Goal: Information Seeking & Learning: Learn about a topic

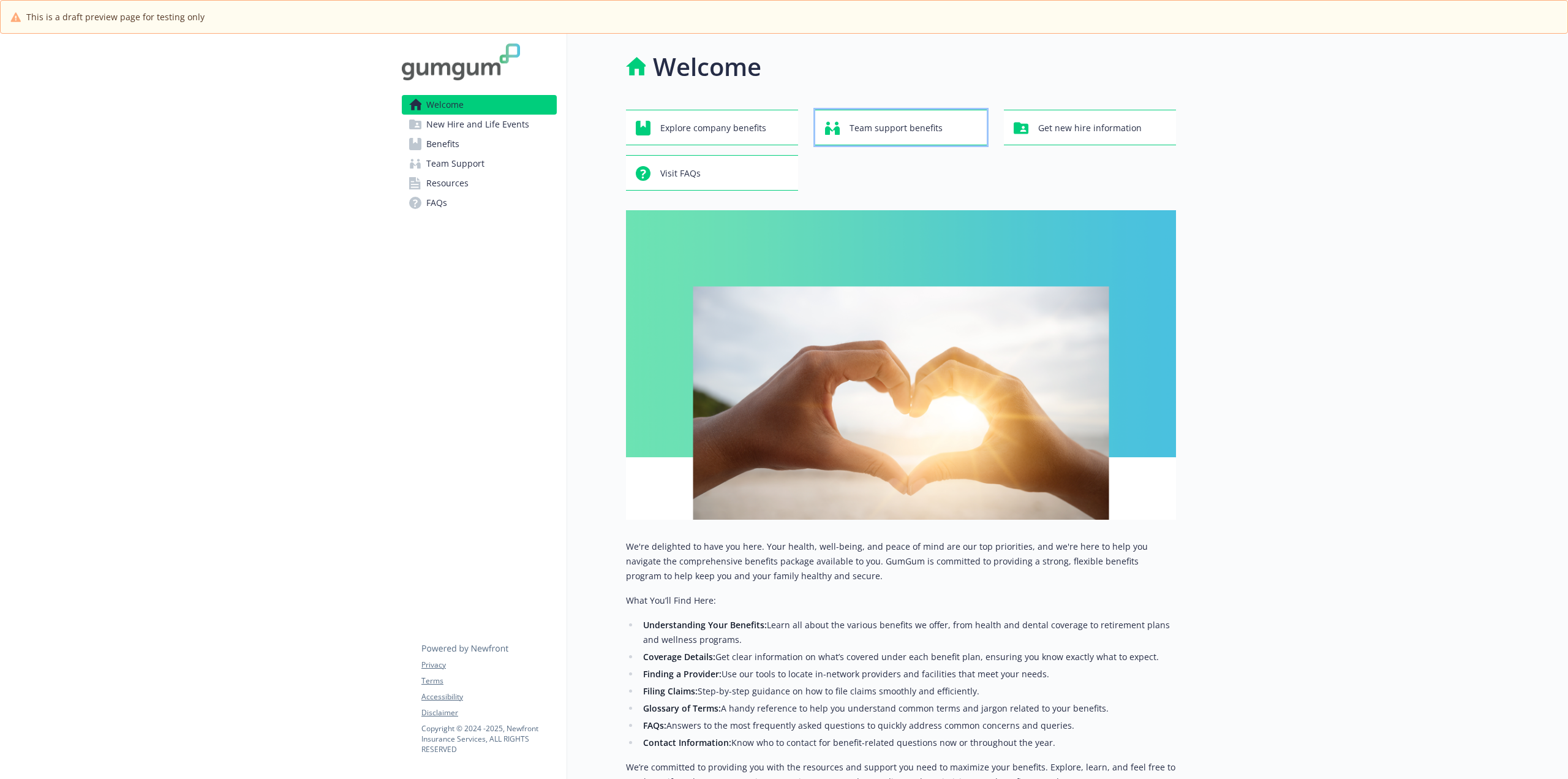
click at [906, 119] on span "Team support benefits" at bounding box center [896, 128] width 93 height 23
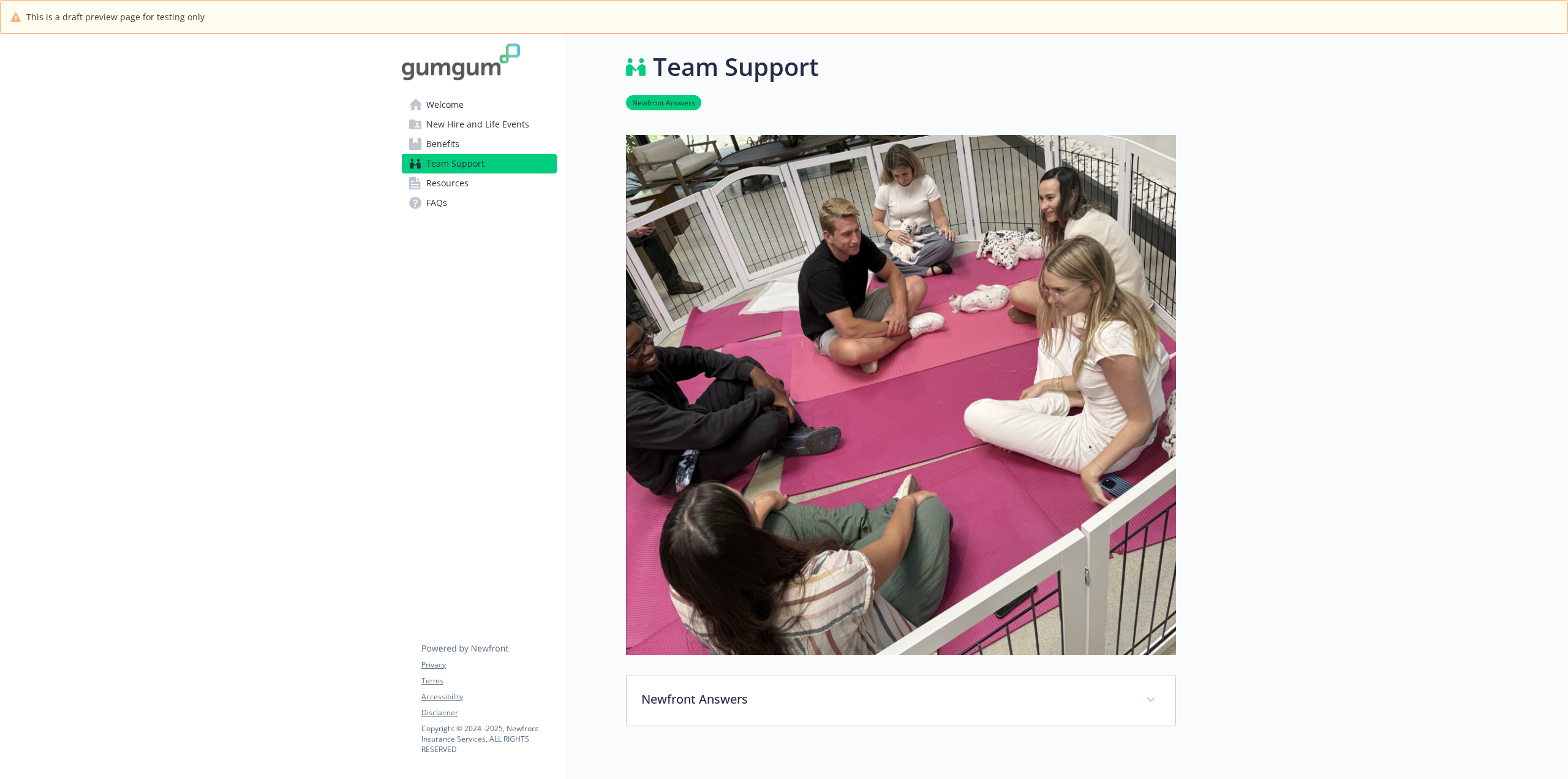
click at [428, 106] on span "Welcome" at bounding box center [445, 105] width 37 height 20
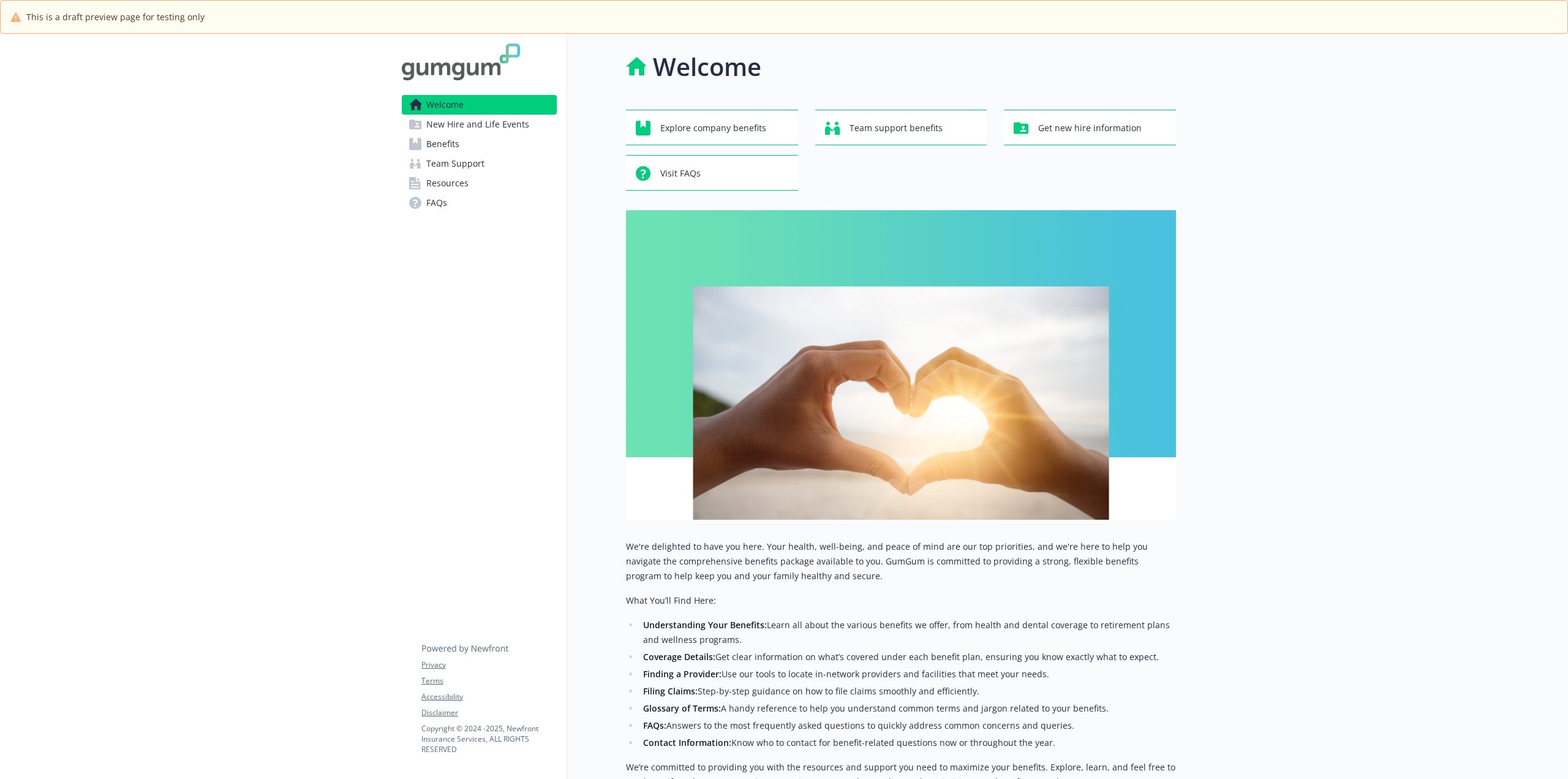
click at [471, 121] on span "New Hire and Life Events" at bounding box center [477, 124] width 103 height 20
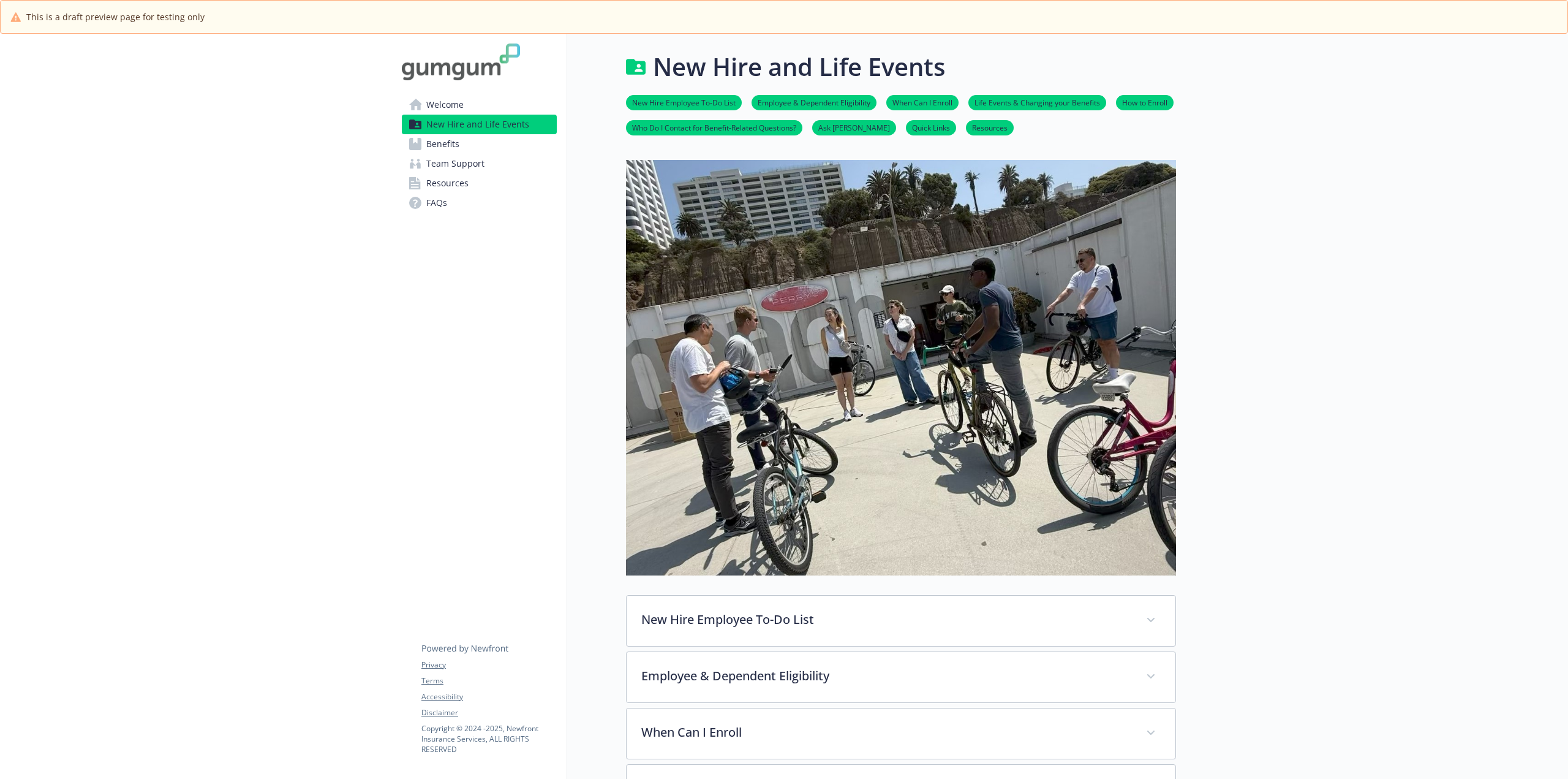
click at [470, 96] on link "Welcome" at bounding box center [479, 105] width 155 height 20
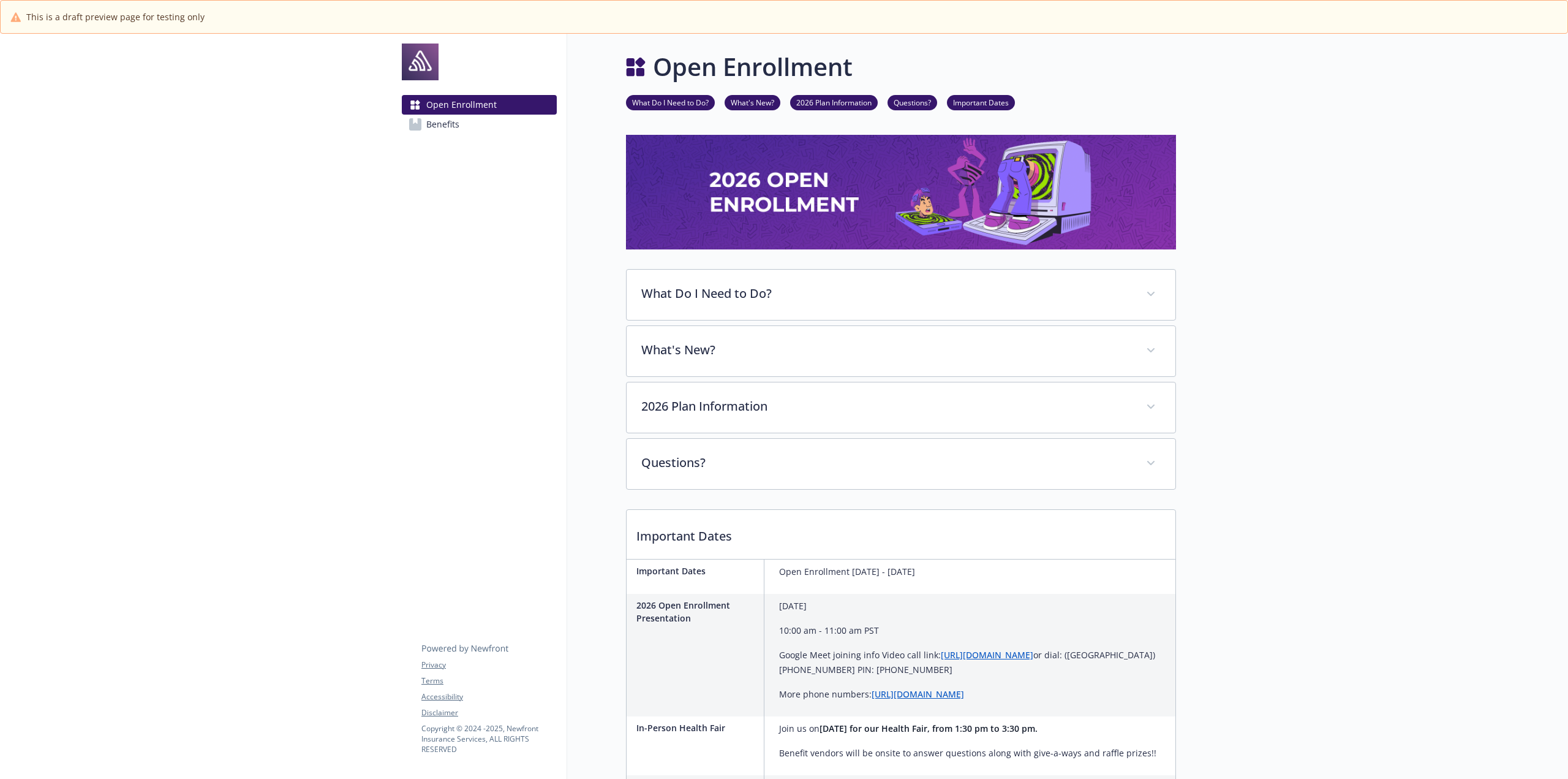
click at [691, 101] on link "What Do I Need to Do?" at bounding box center [670, 101] width 89 height 12
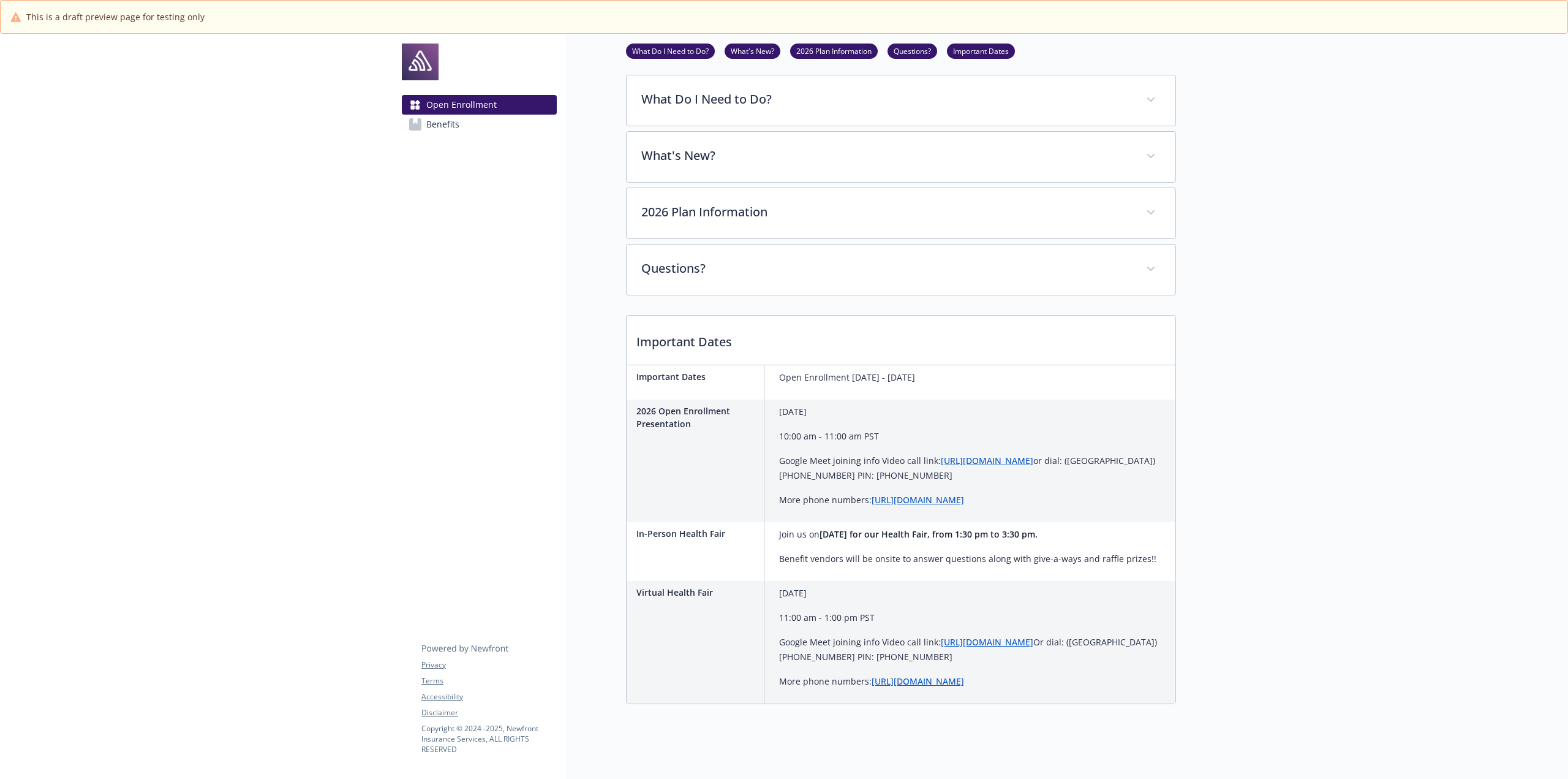
scroll to position [198, 9]
click at [740, 44] on link "What's New?" at bounding box center [752, 50] width 55 height 12
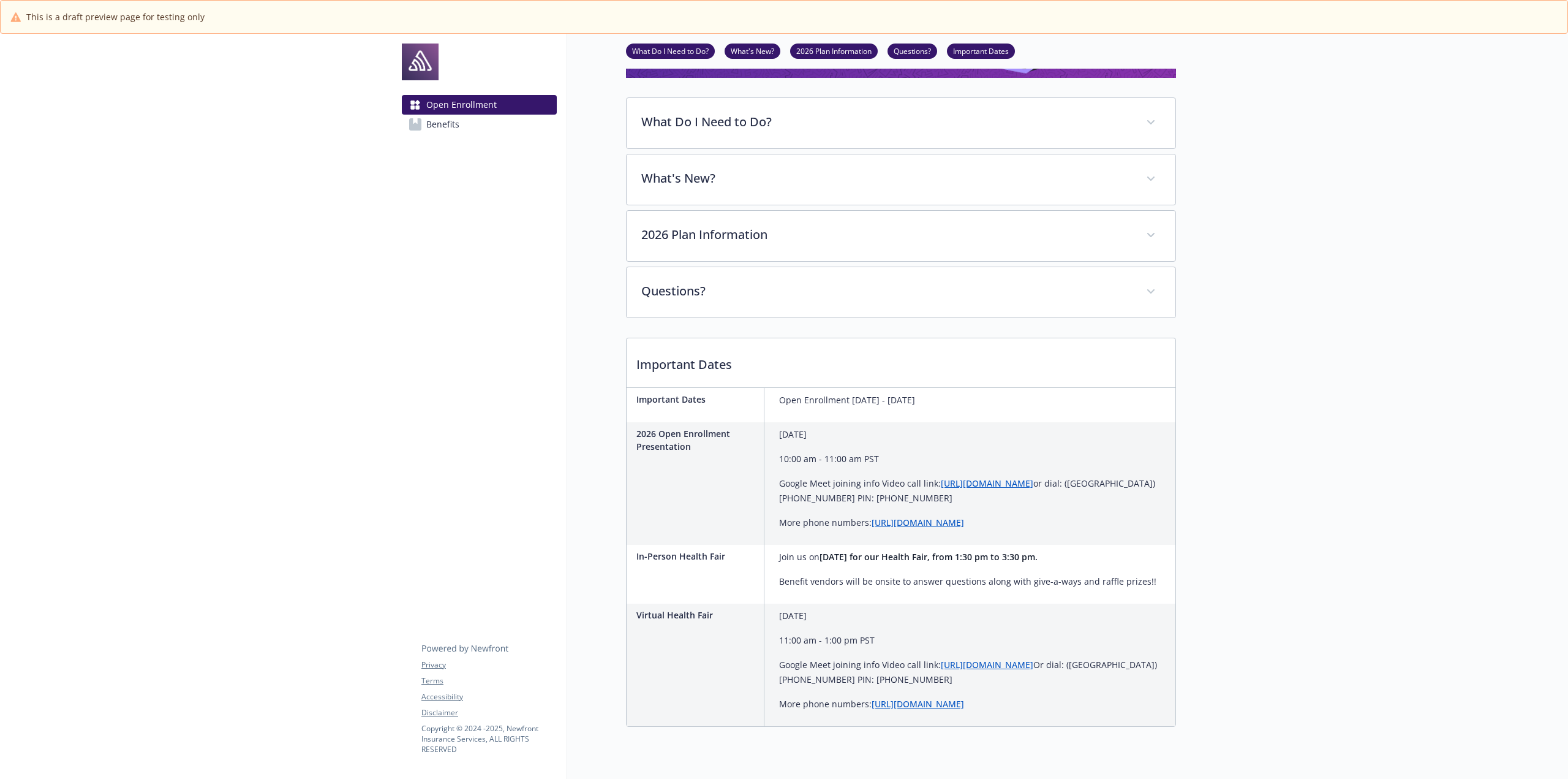
scroll to position [74, 9]
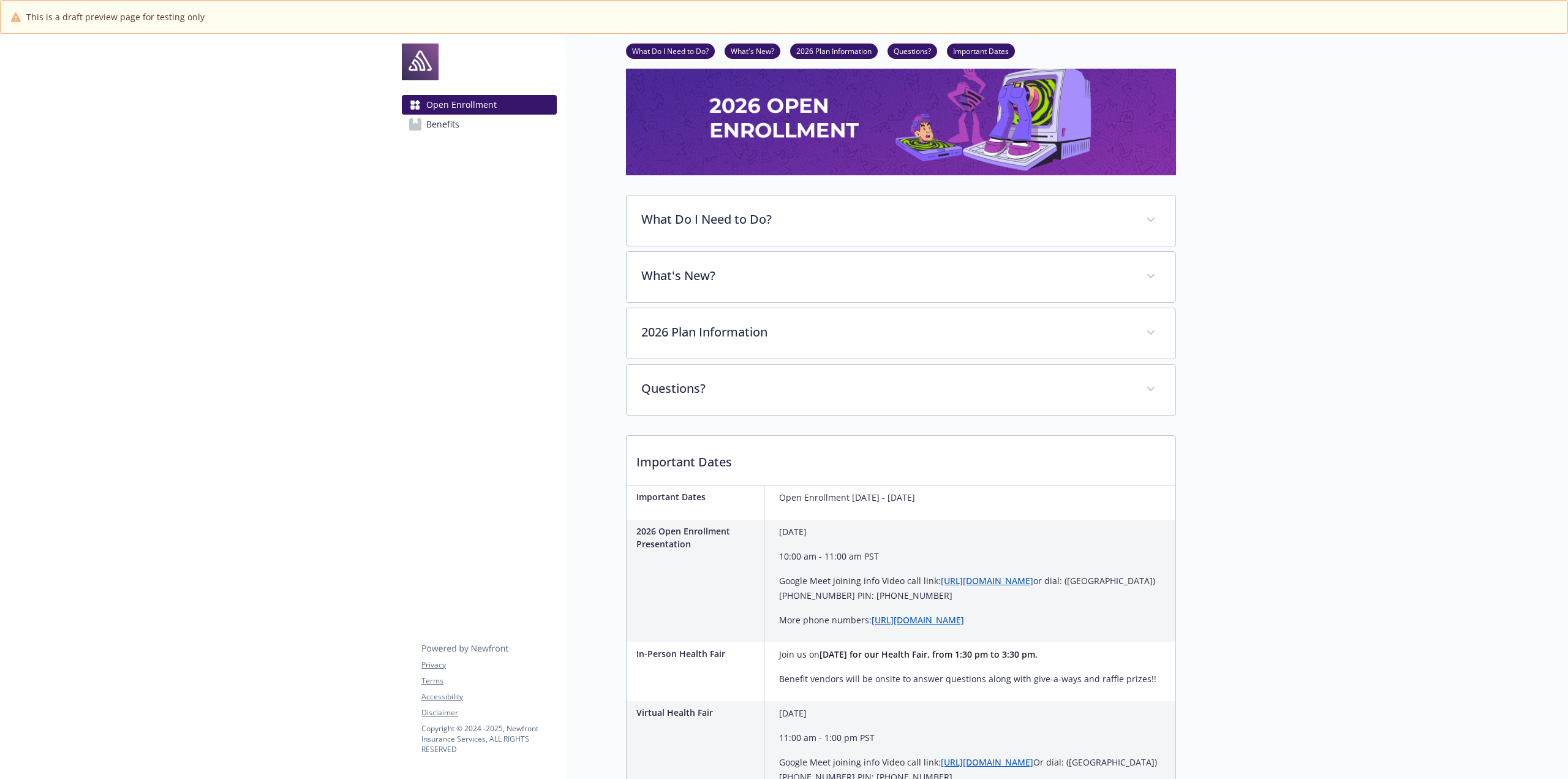
click at [853, 50] on link "2026 Plan Information" at bounding box center [834, 50] width 87 height 12
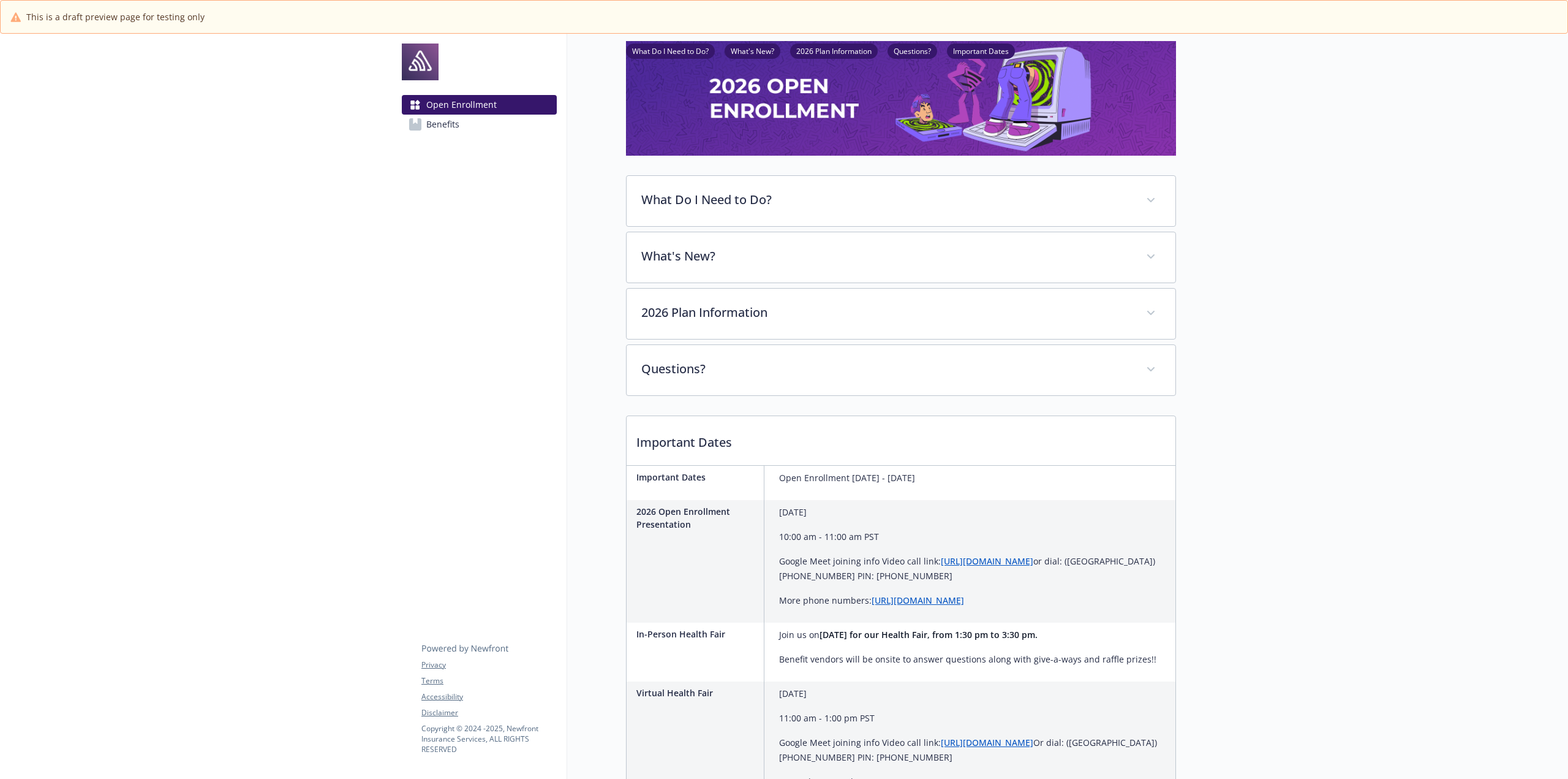
scroll to position [0, 9]
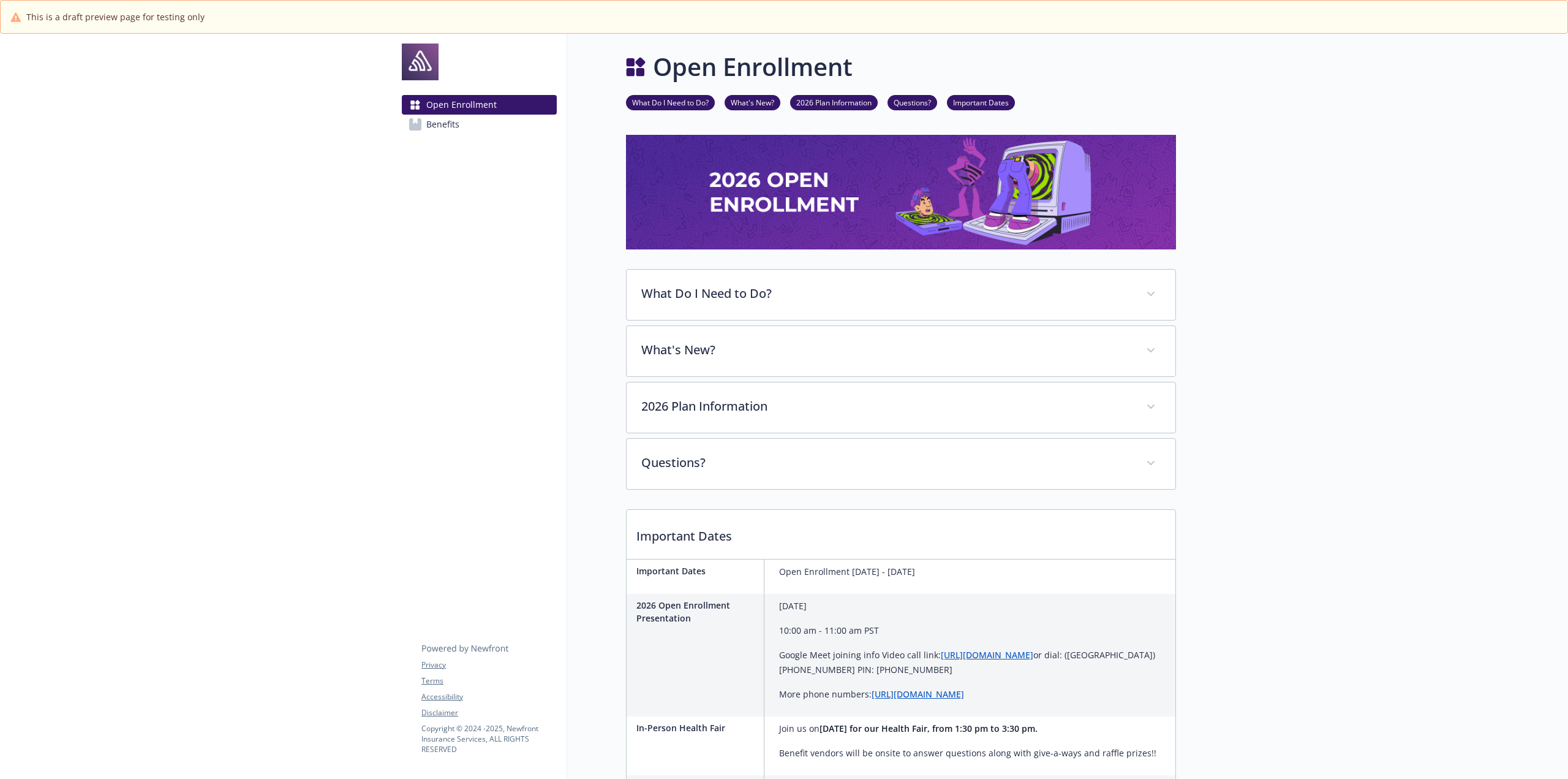
click at [910, 101] on link "Questions?" at bounding box center [913, 101] width 50 height 12
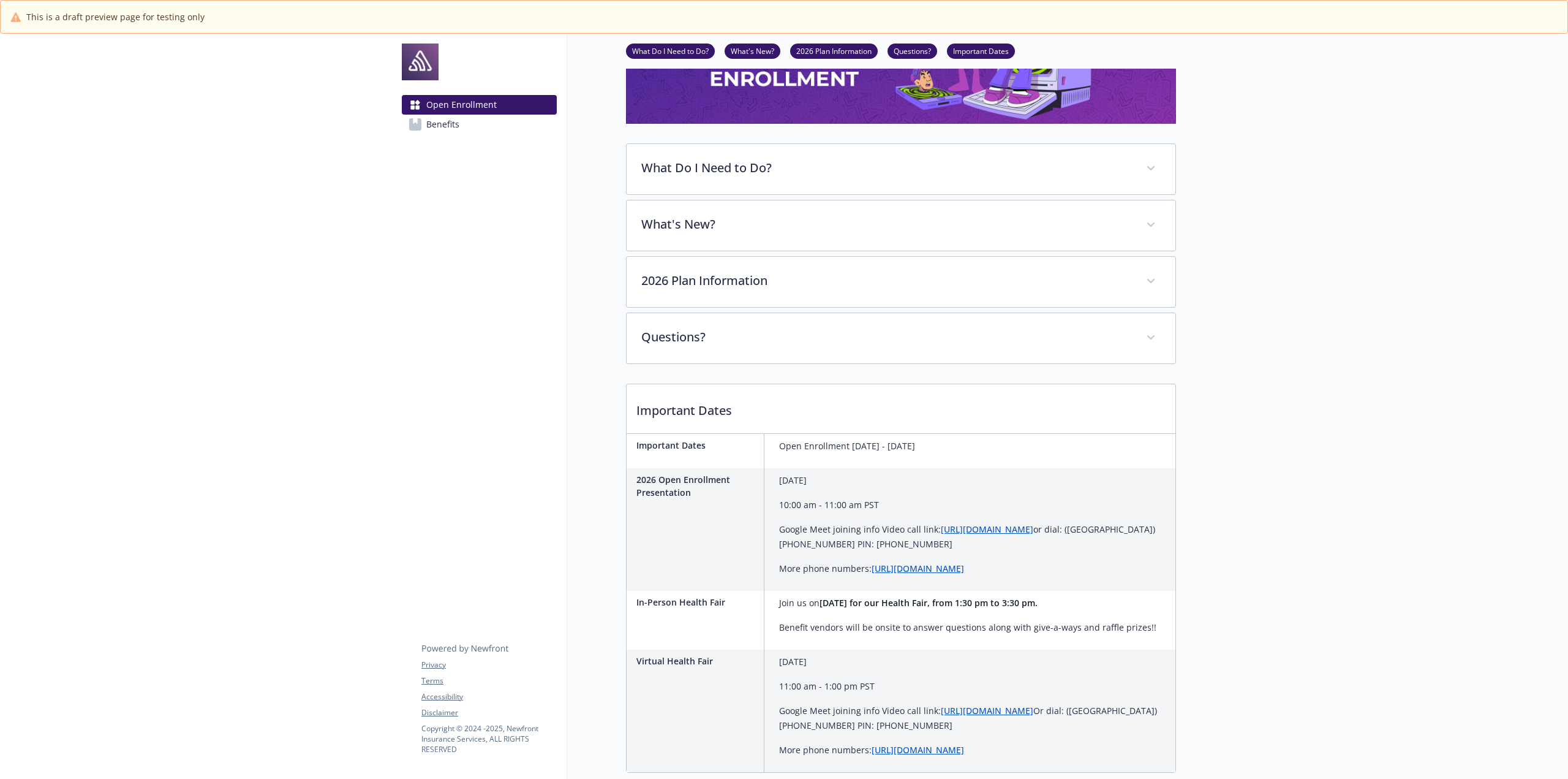
scroll to position [143, 9]
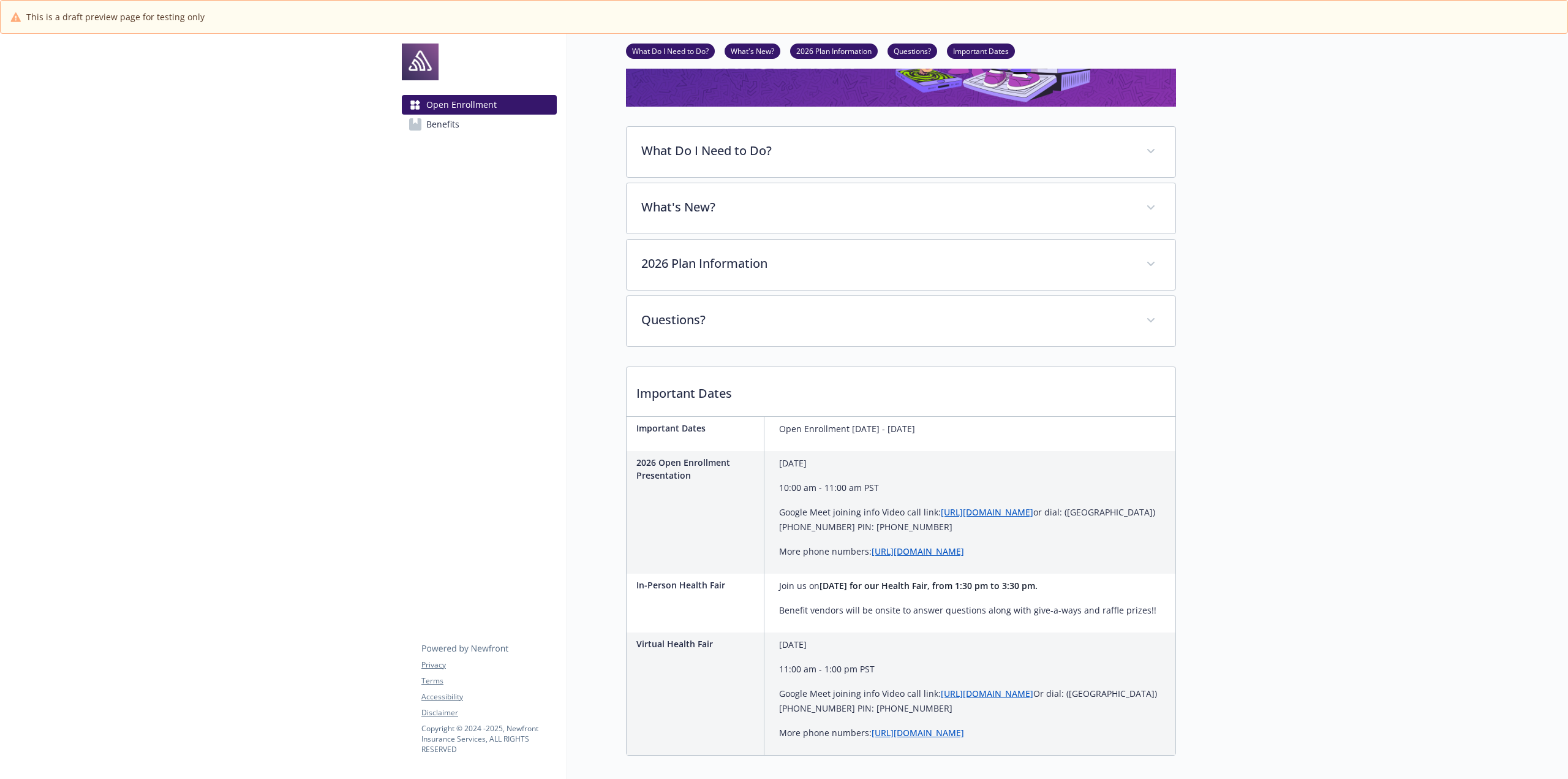
click at [969, 31] on div "This is a draft preview page for testing only" at bounding box center [784, 17] width 1566 height 33
click at [981, 50] on link "Important Dates" at bounding box center [981, 50] width 68 height 12
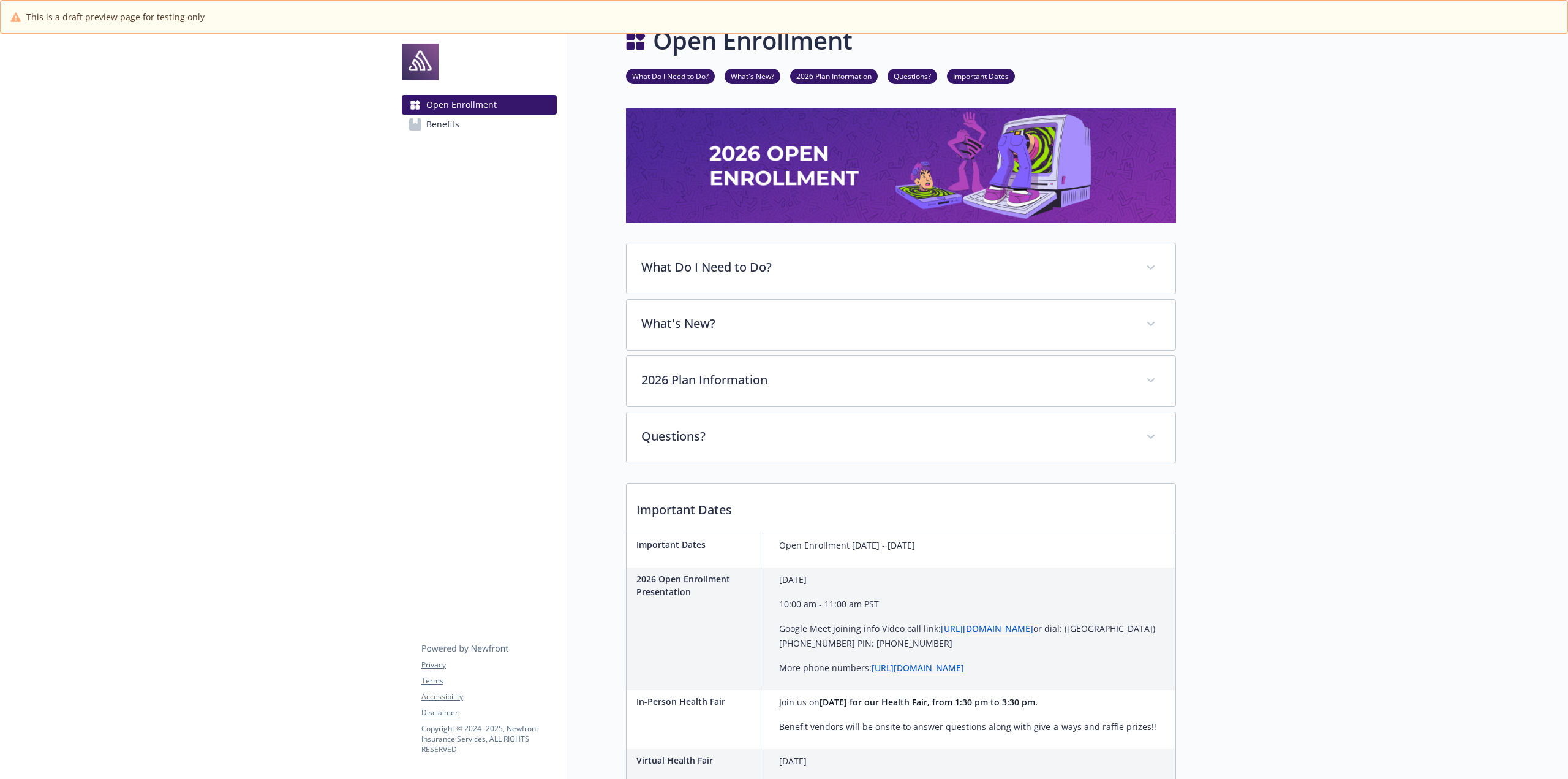
scroll to position [0, 9]
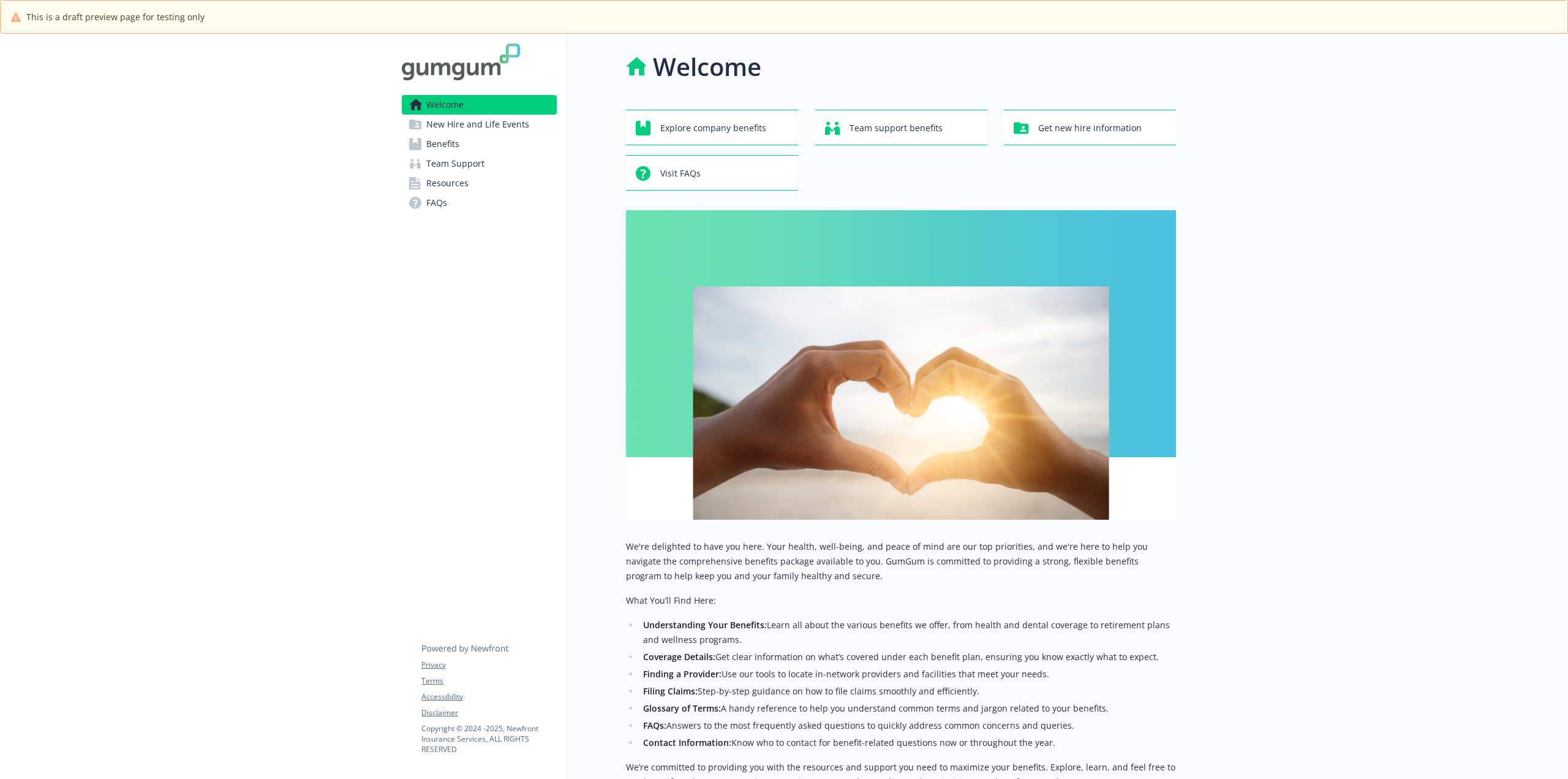
click at [716, 95] on div "Welcome Explore company benefits Team support benefits Get new hire information…" at bounding box center [900, 457] width 550 height 816
click at [733, 126] on span "Explore company benefits" at bounding box center [713, 128] width 106 height 23
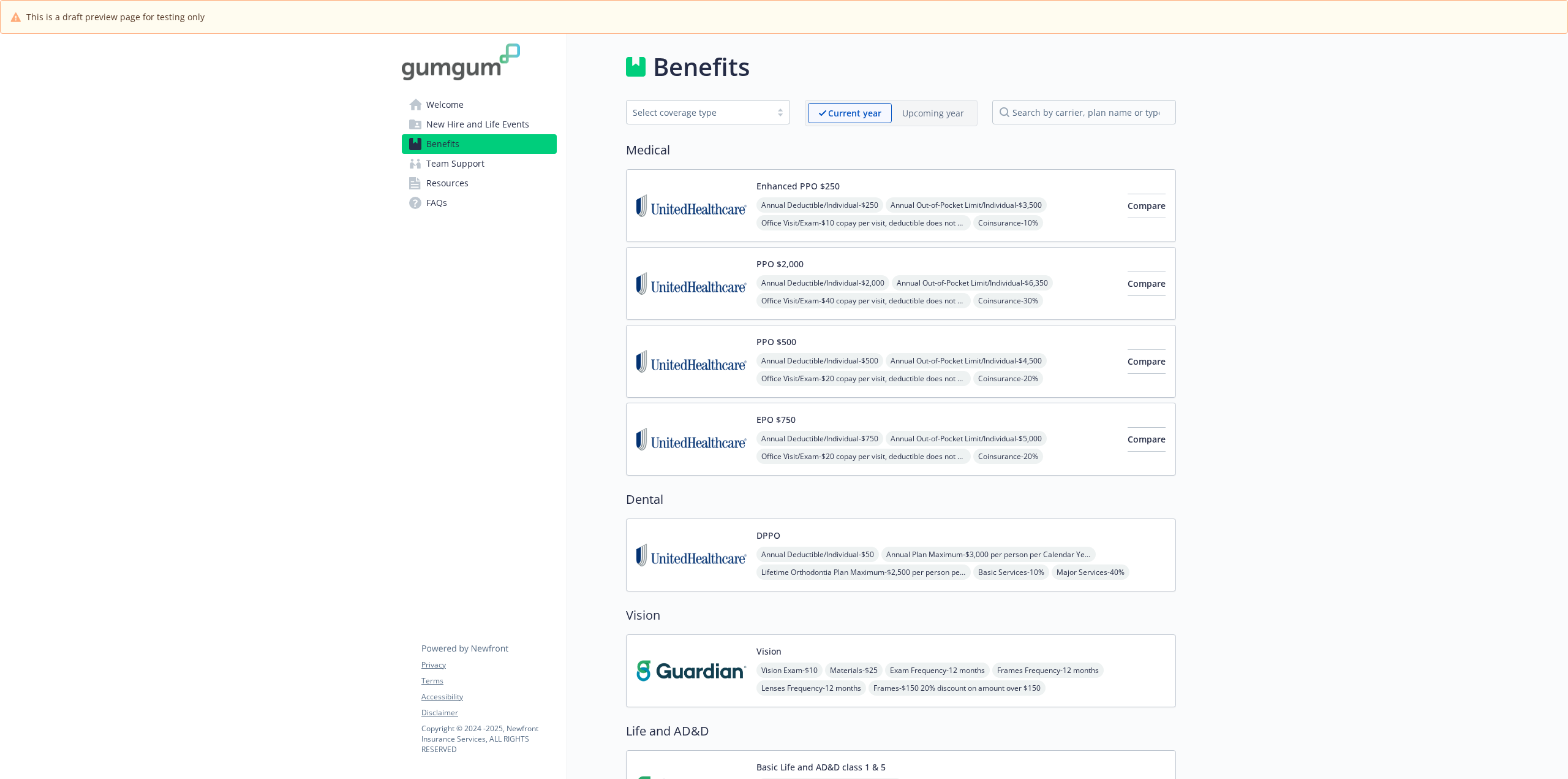
click at [456, 162] on span "Team Support" at bounding box center [455, 163] width 59 height 20
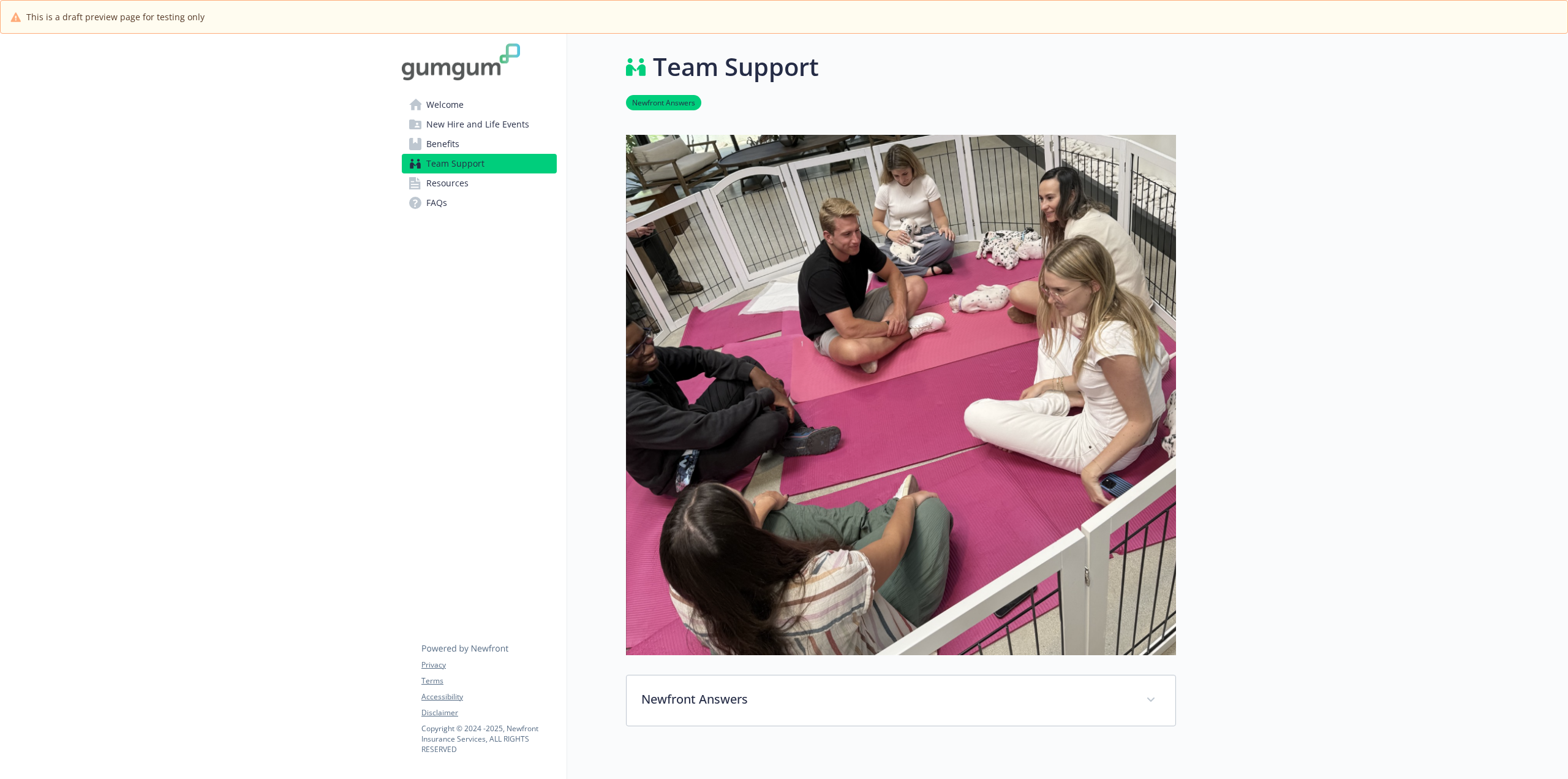
click at [448, 103] on span "Welcome" at bounding box center [445, 105] width 37 height 20
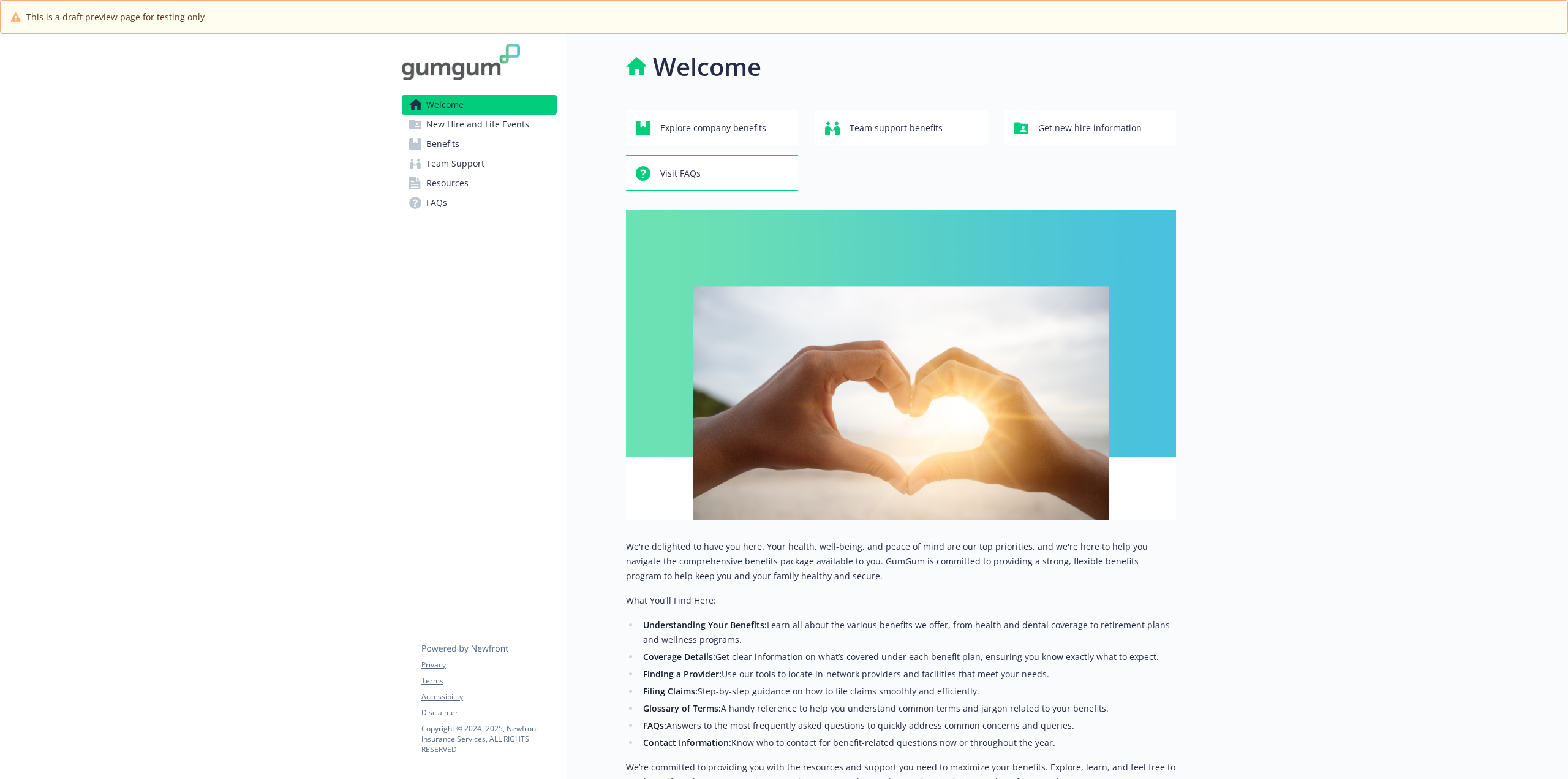
click at [482, 123] on span "New Hire and Life Events" at bounding box center [477, 124] width 103 height 20
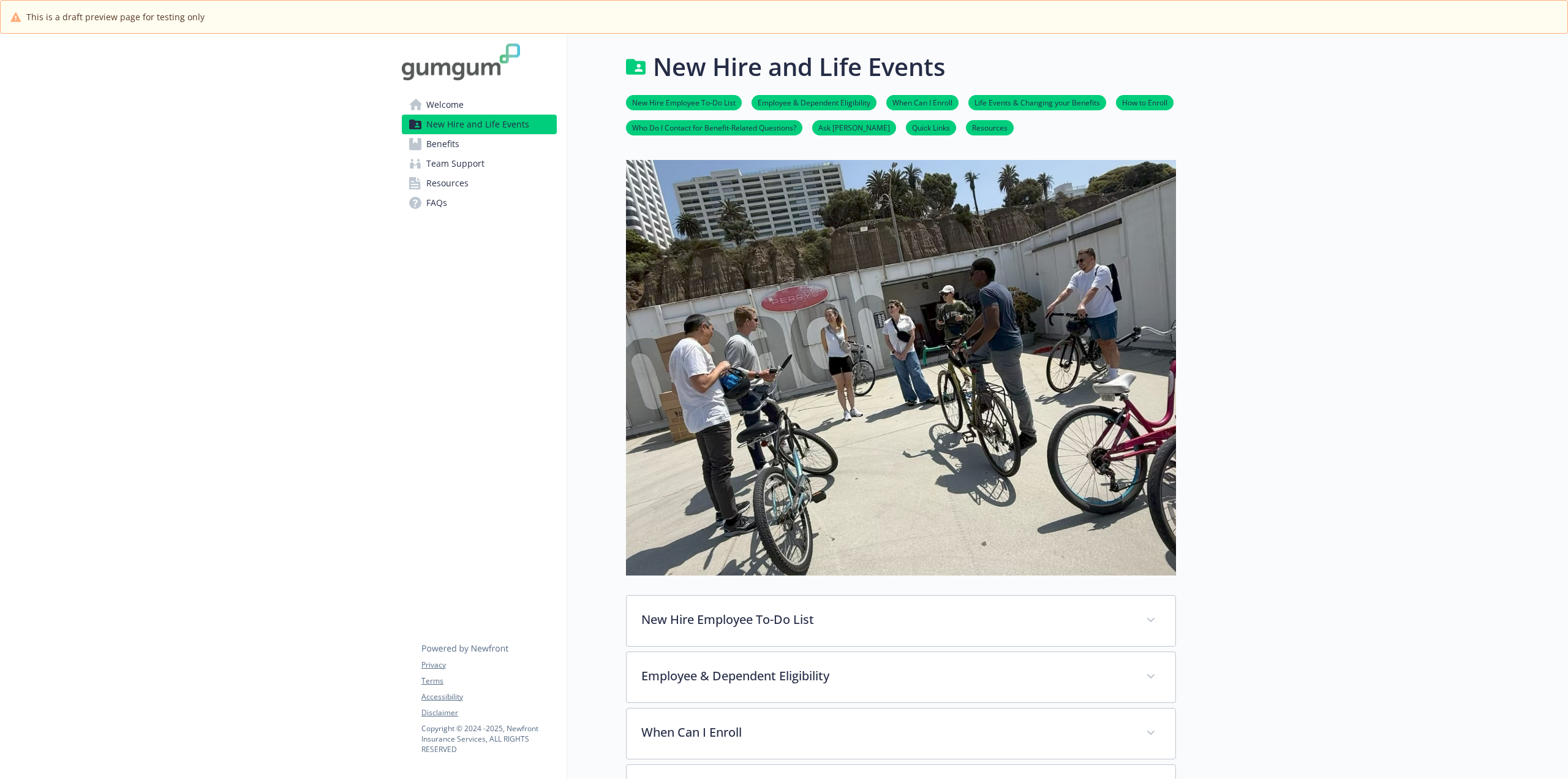
click at [427, 151] on span "Benefits" at bounding box center [442, 144] width 33 height 20
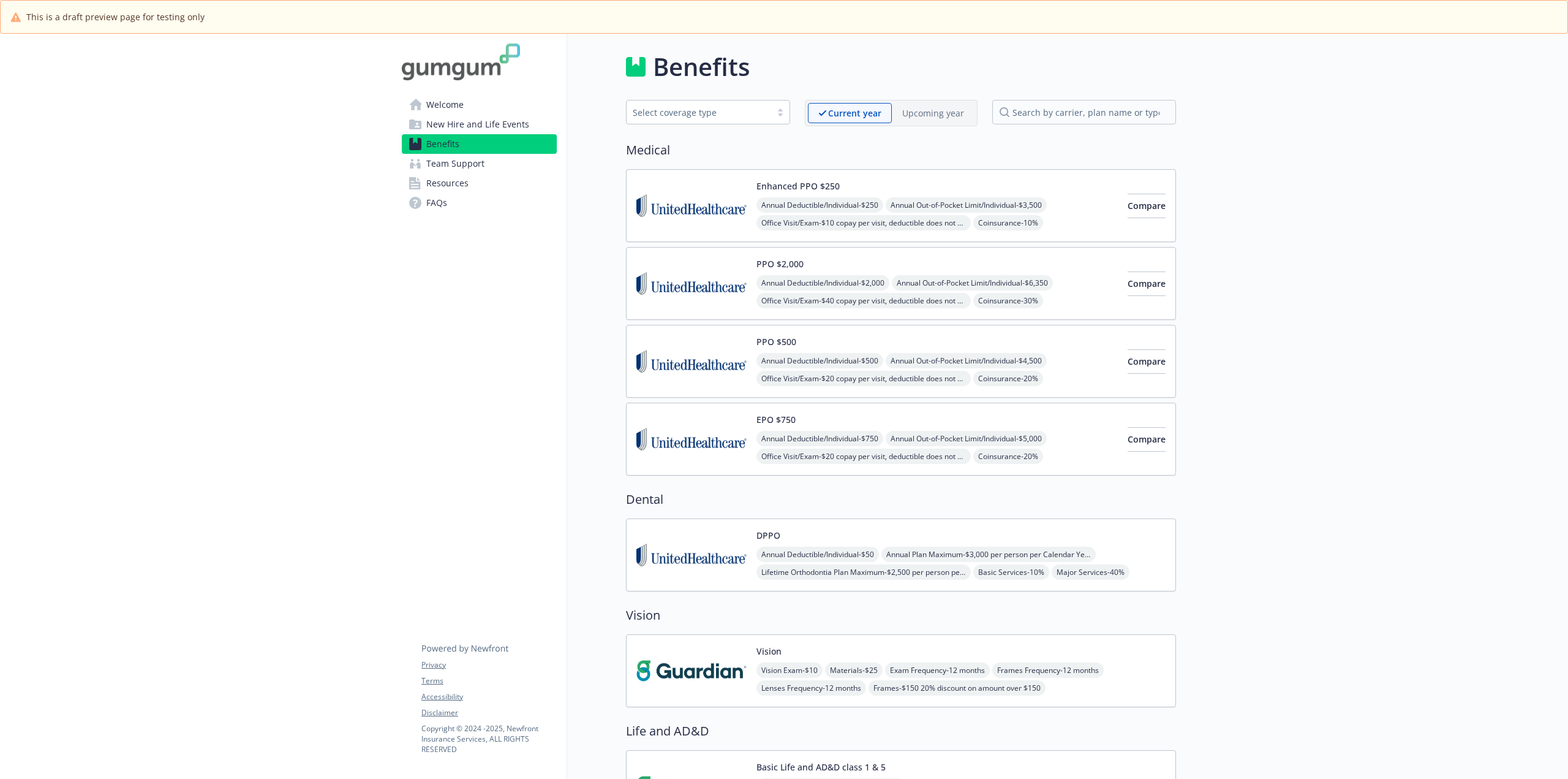
click at [465, 169] on span "Team Support" at bounding box center [455, 163] width 59 height 20
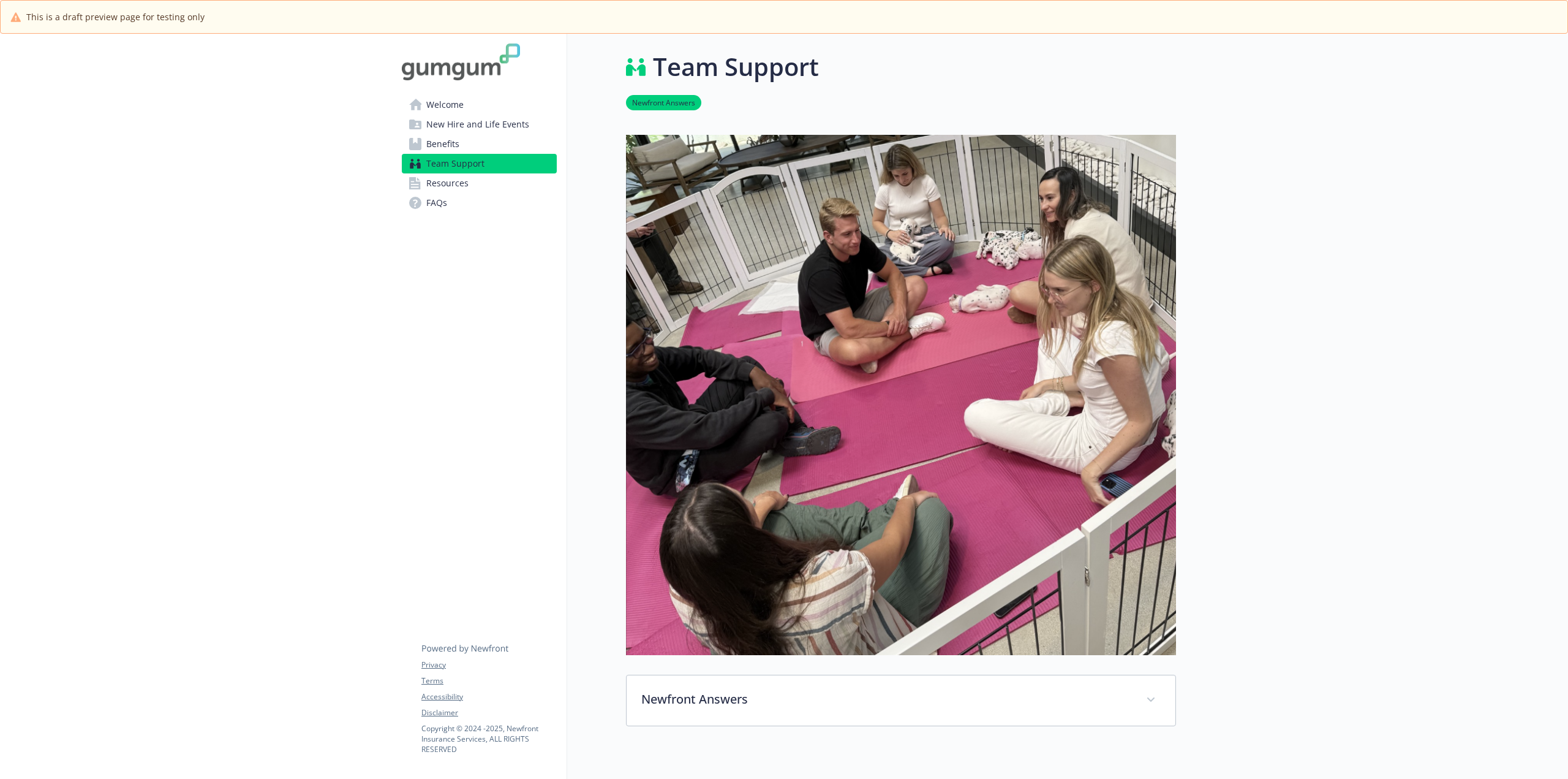
click at [443, 103] on span "Welcome" at bounding box center [445, 105] width 37 height 20
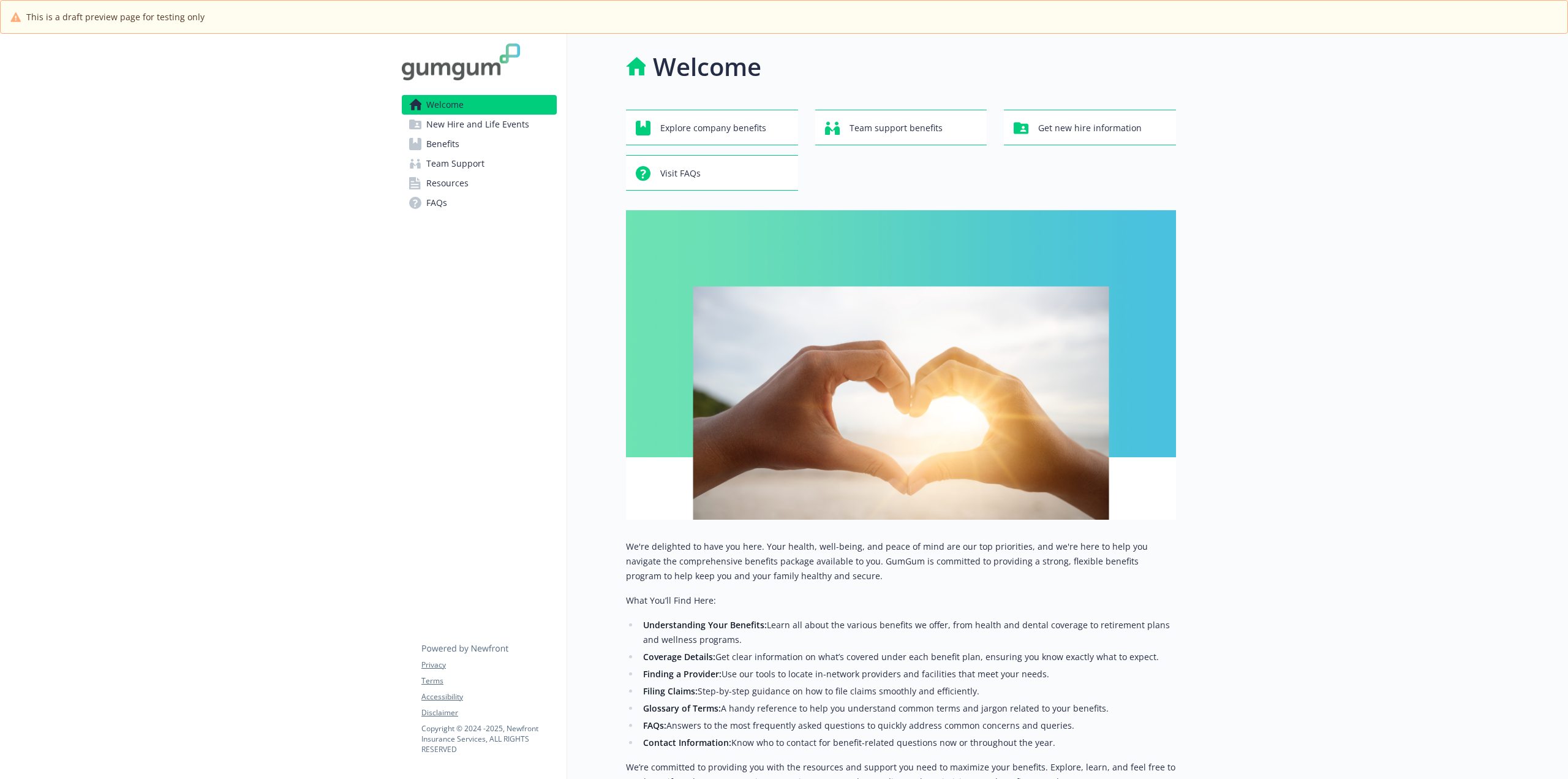
click at [464, 126] on span "New Hire and Life Events" at bounding box center [477, 124] width 103 height 20
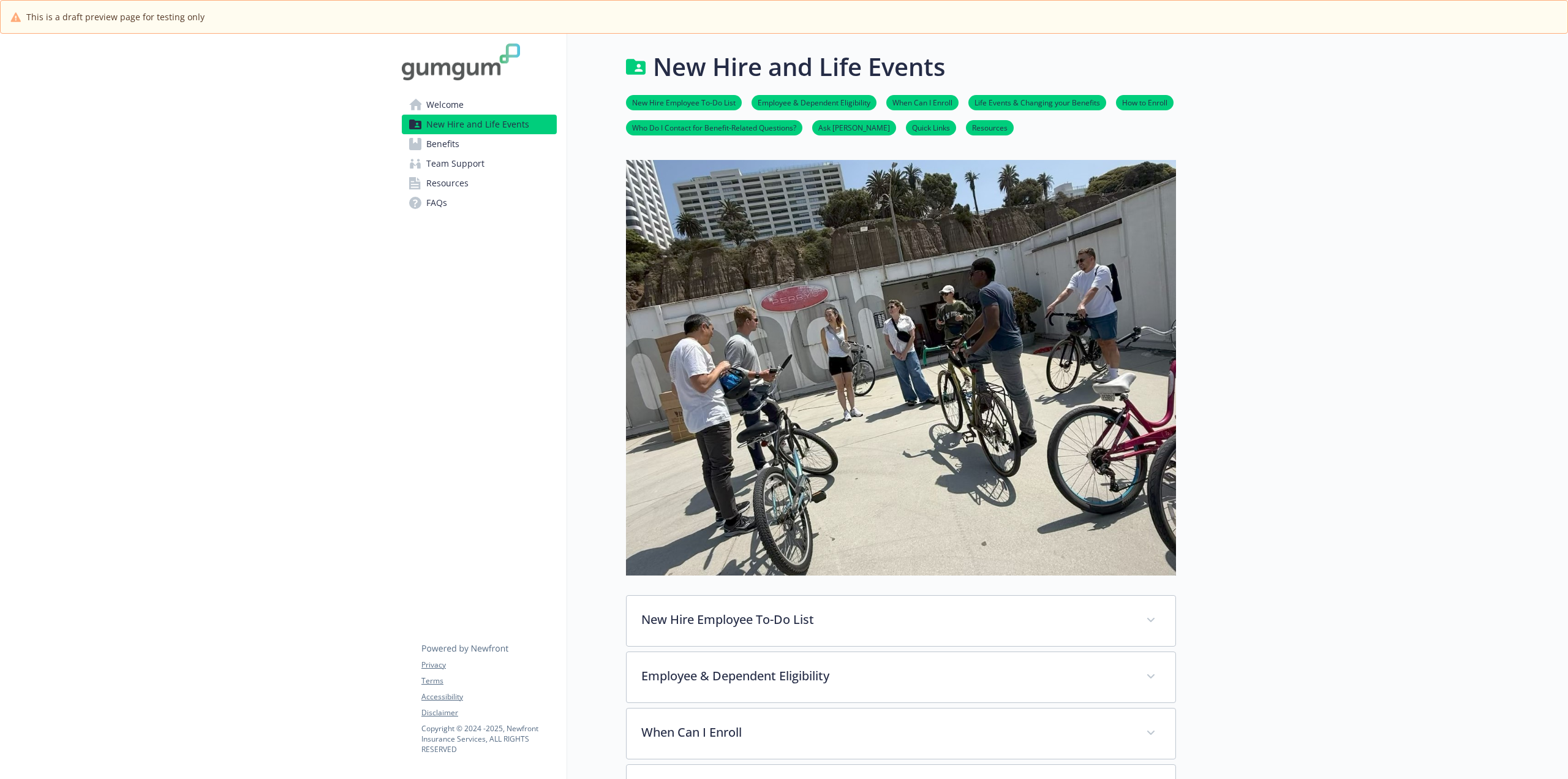
click at [466, 142] on link "Benefits" at bounding box center [479, 144] width 155 height 20
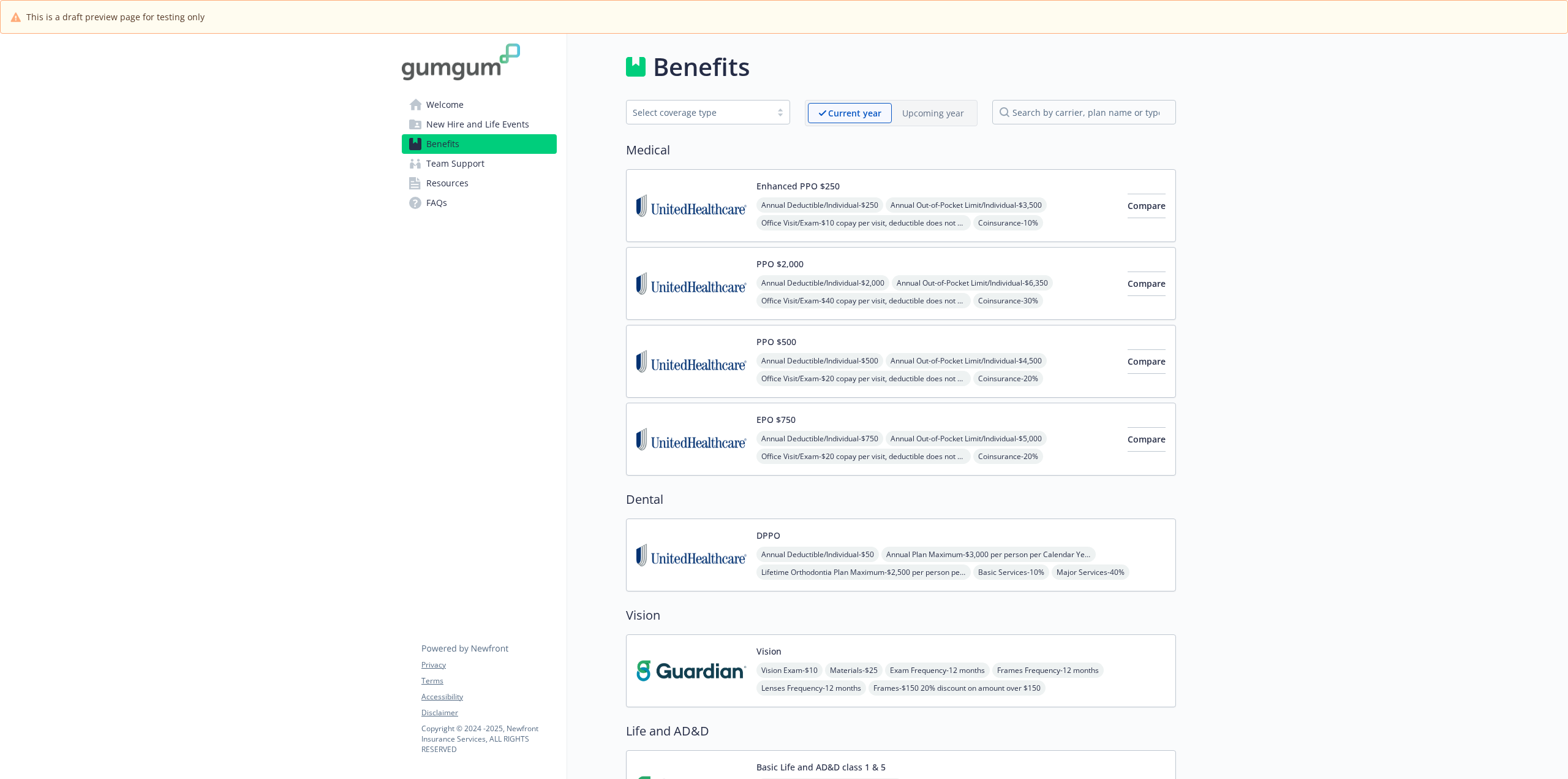
click at [465, 170] on span "Team Support" at bounding box center [455, 163] width 59 height 20
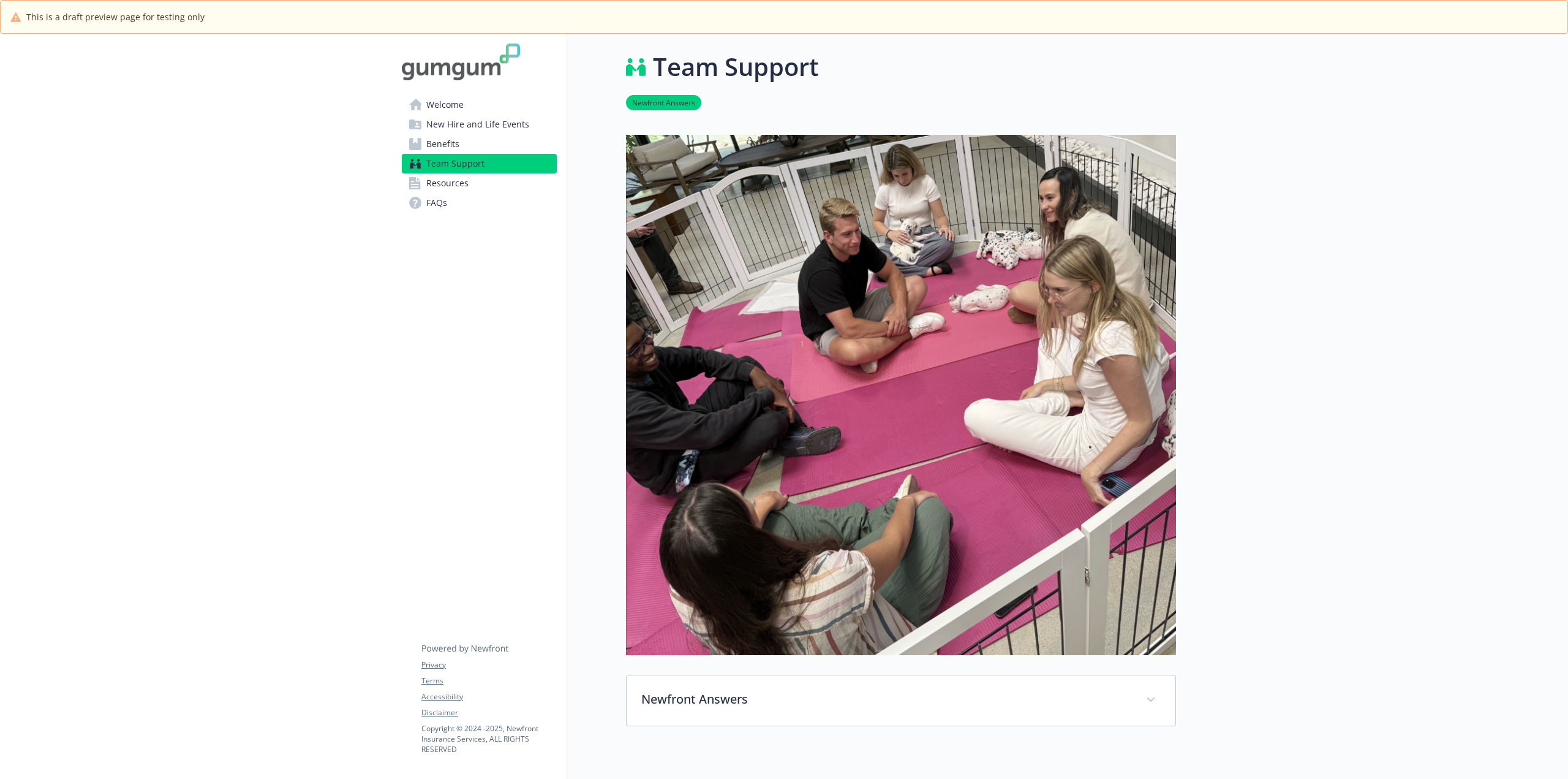
click at [459, 187] on span "Resources" at bounding box center [447, 183] width 42 height 20
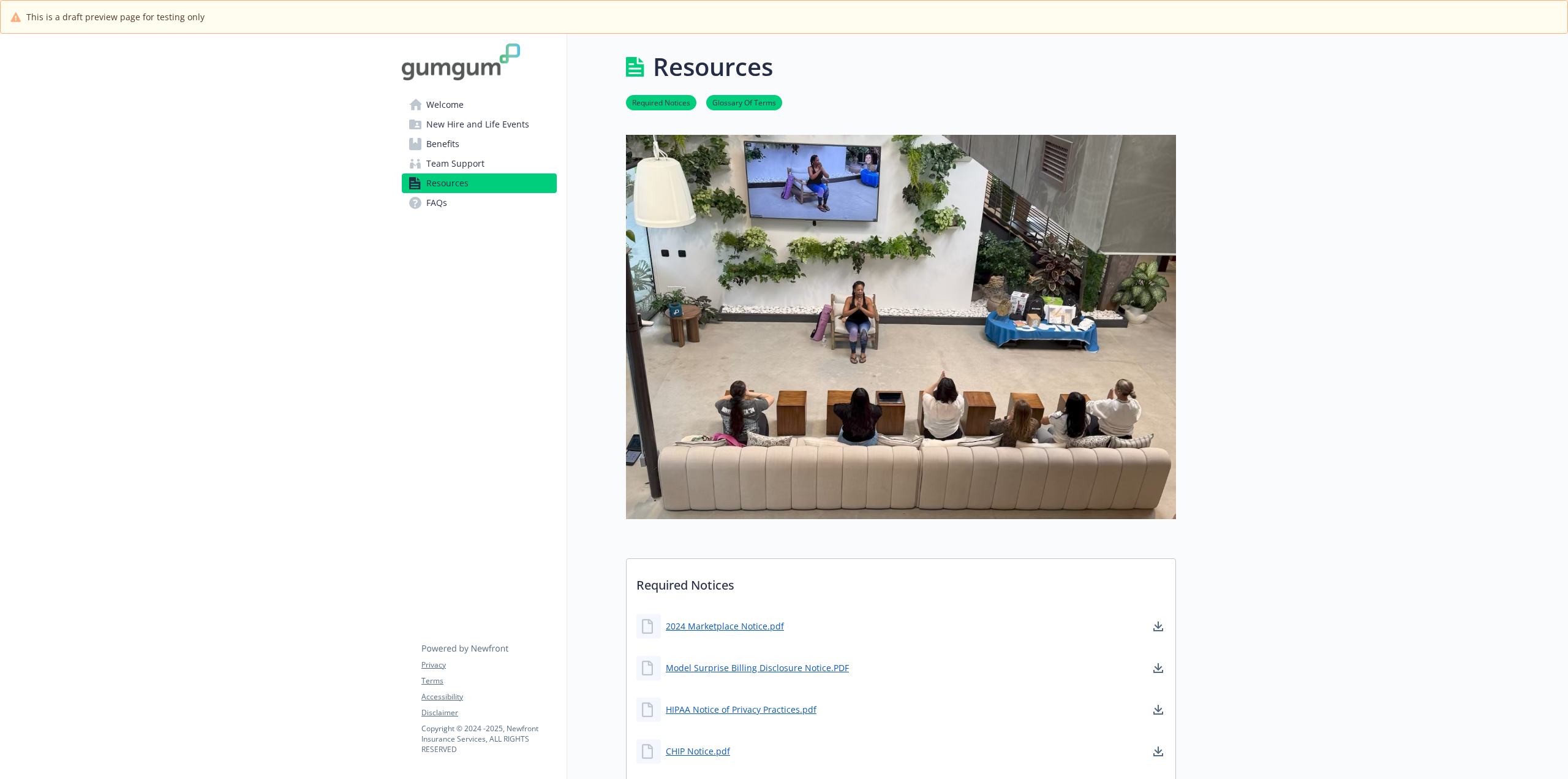
click at [449, 201] on link "FAQs" at bounding box center [479, 202] width 155 height 20
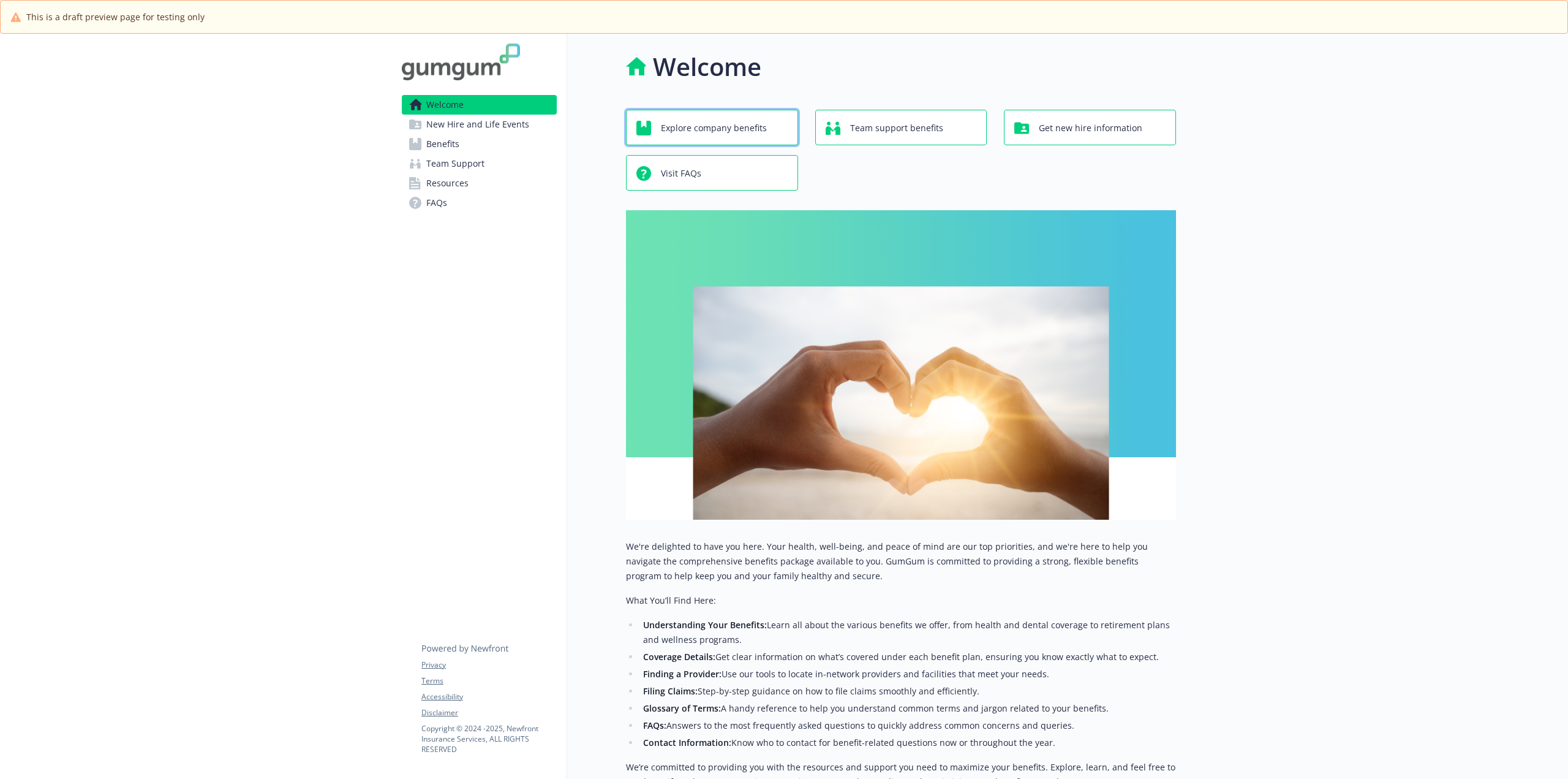
click at [721, 133] on span "Explore company benefits" at bounding box center [714, 128] width 106 height 23
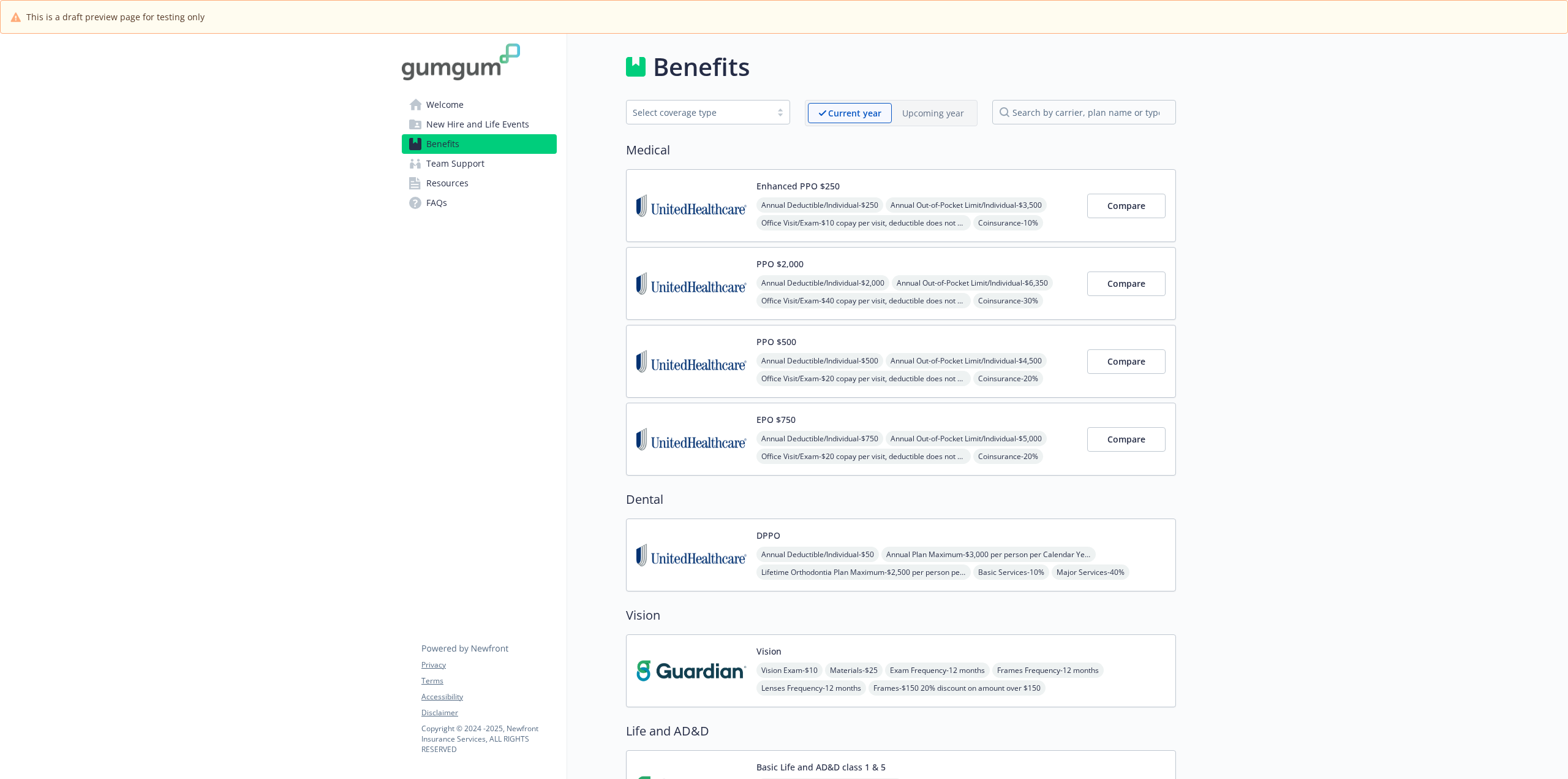
click at [472, 169] on span "Team Support" at bounding box center [455, 163] width 59 height 20
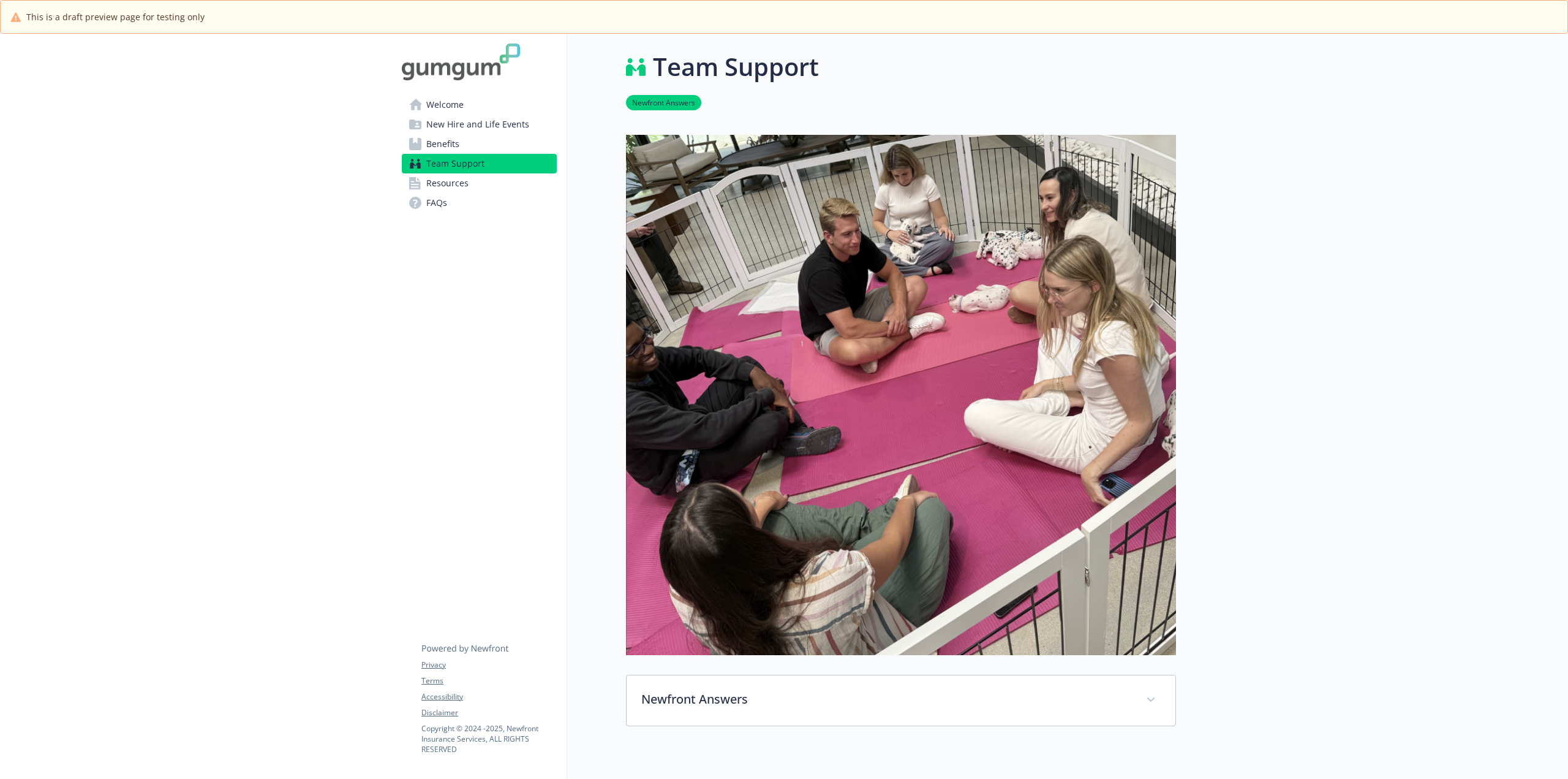
click at [693, 105] on link "Newfront Answers" at bounding box center [663, 101] width 76 height 12
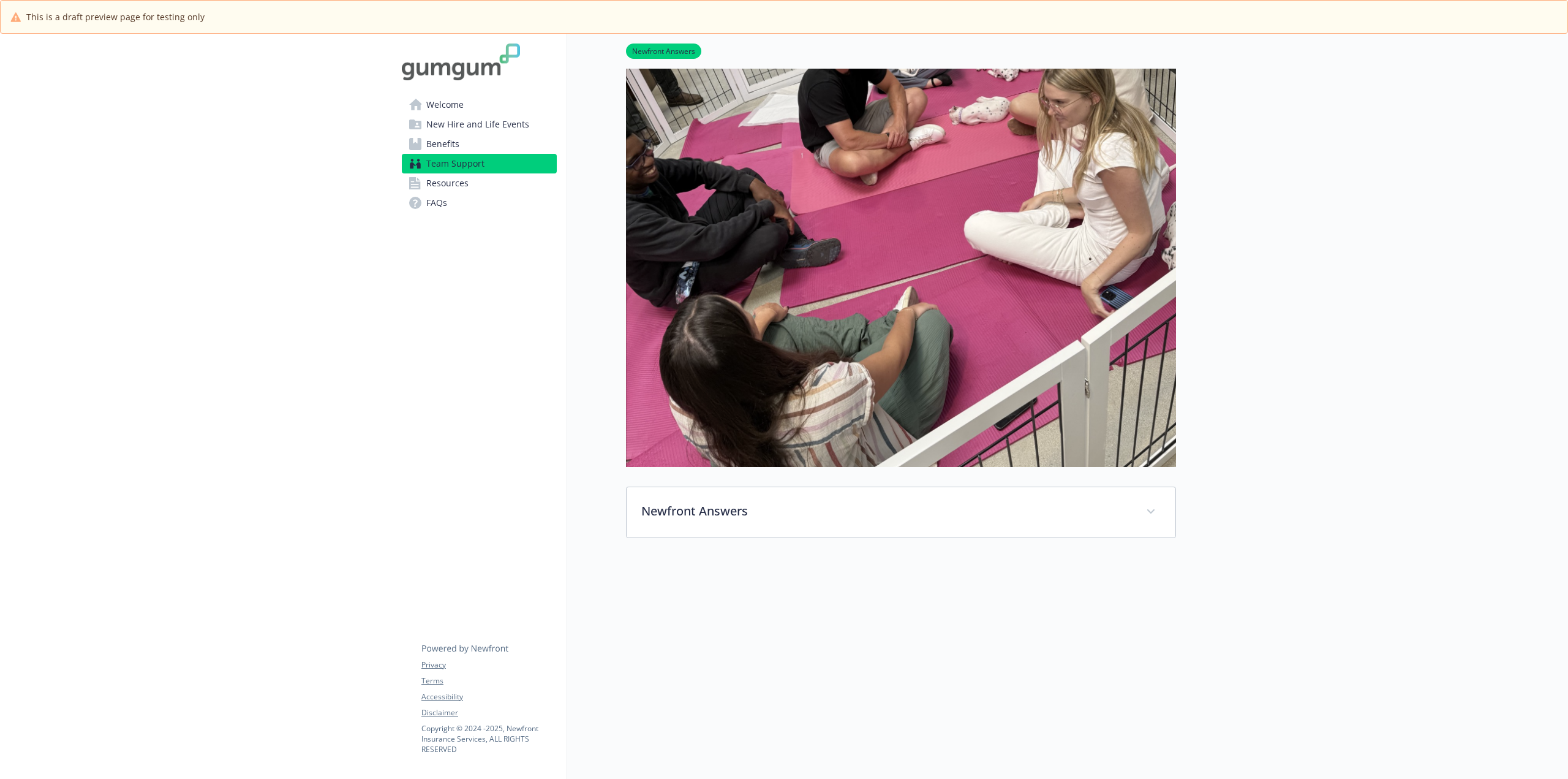
scroll to position [198, 9]
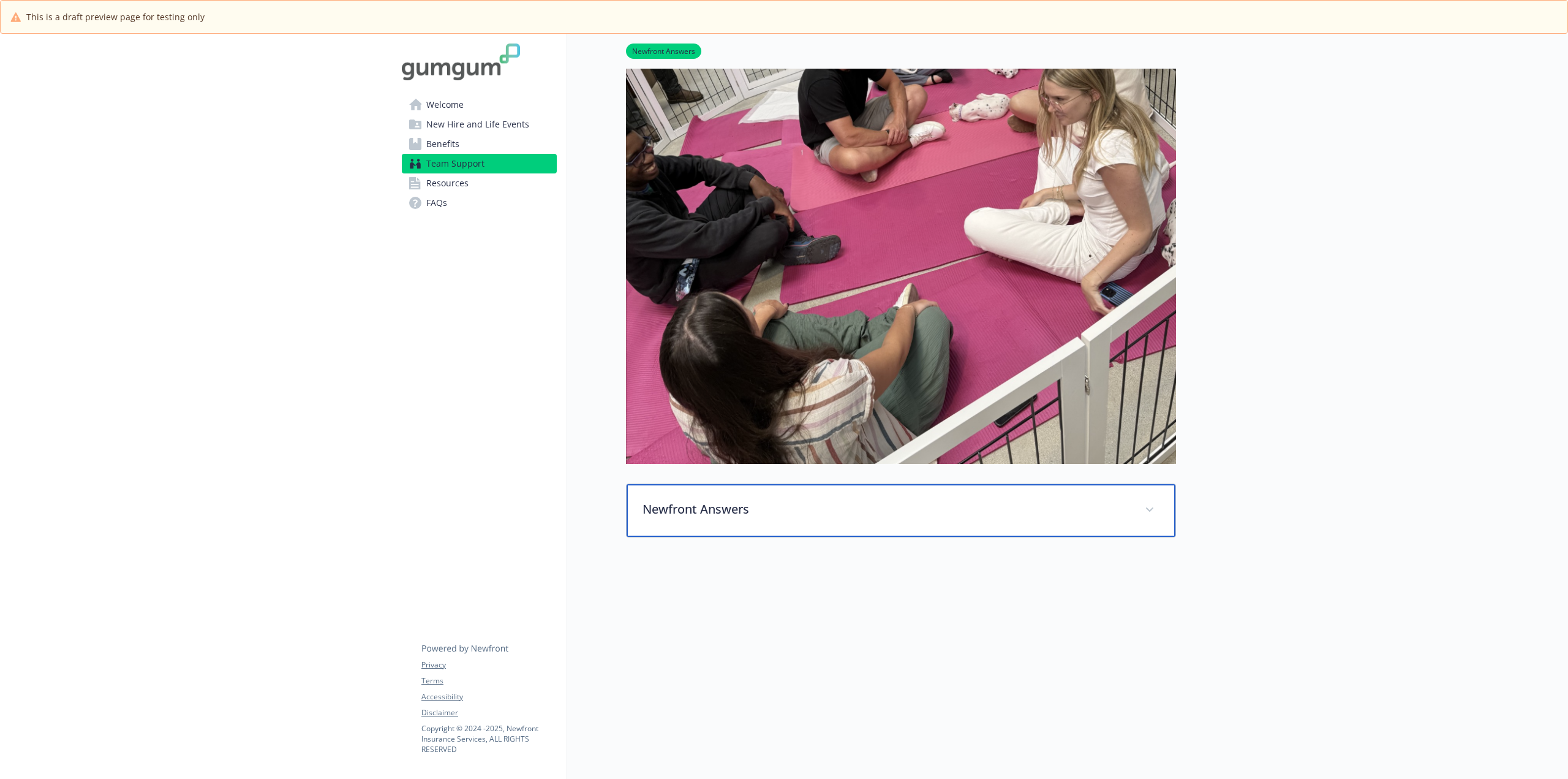
click at [710, 500] on p "Newfront Answers" at bounding box center [885, 510] width 488 height 19
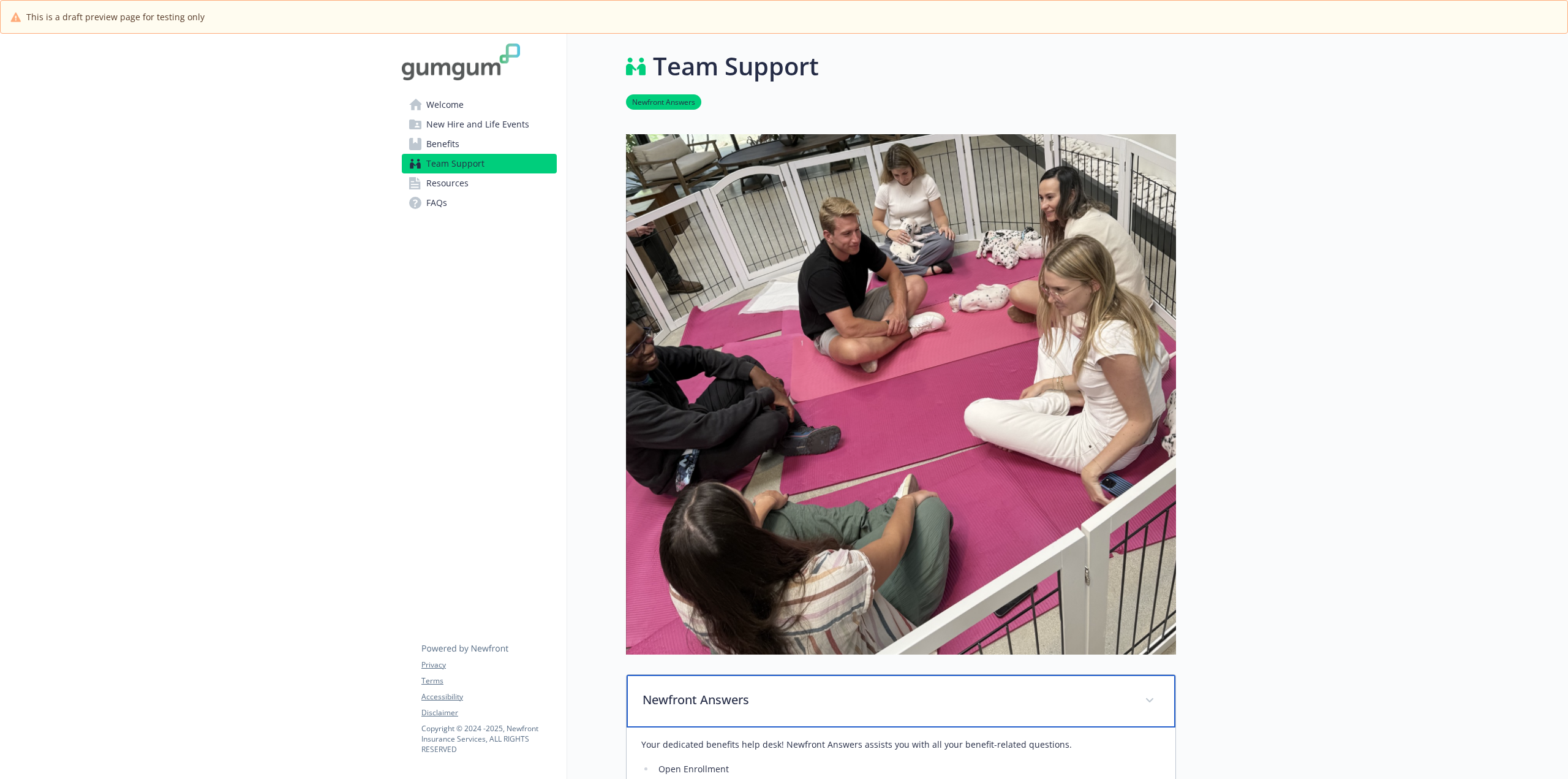
scroll to position [0, 9]
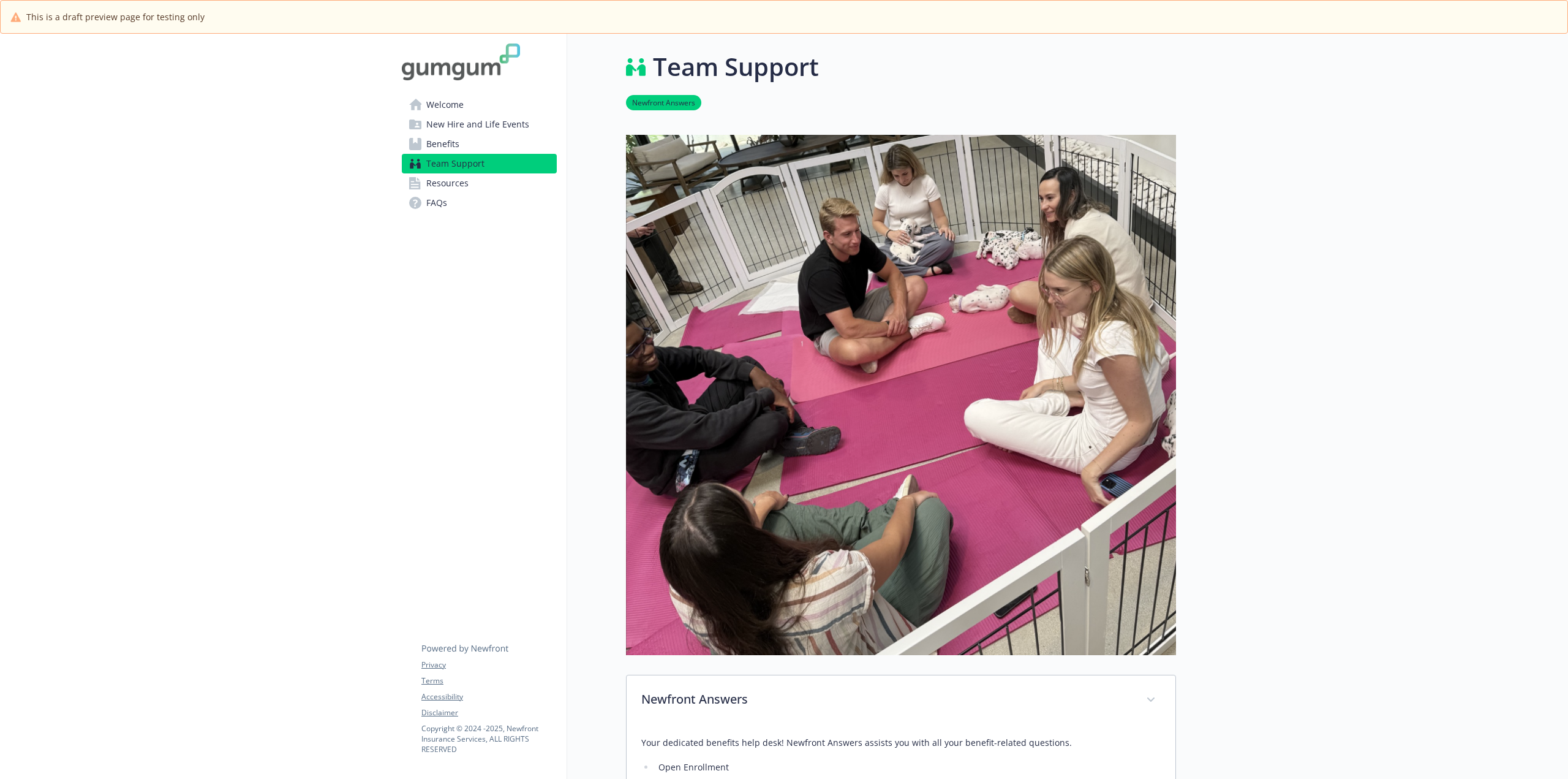
click at [426, 202] on span "FAQs" at bounding box center [436, 202] width 21 height 20
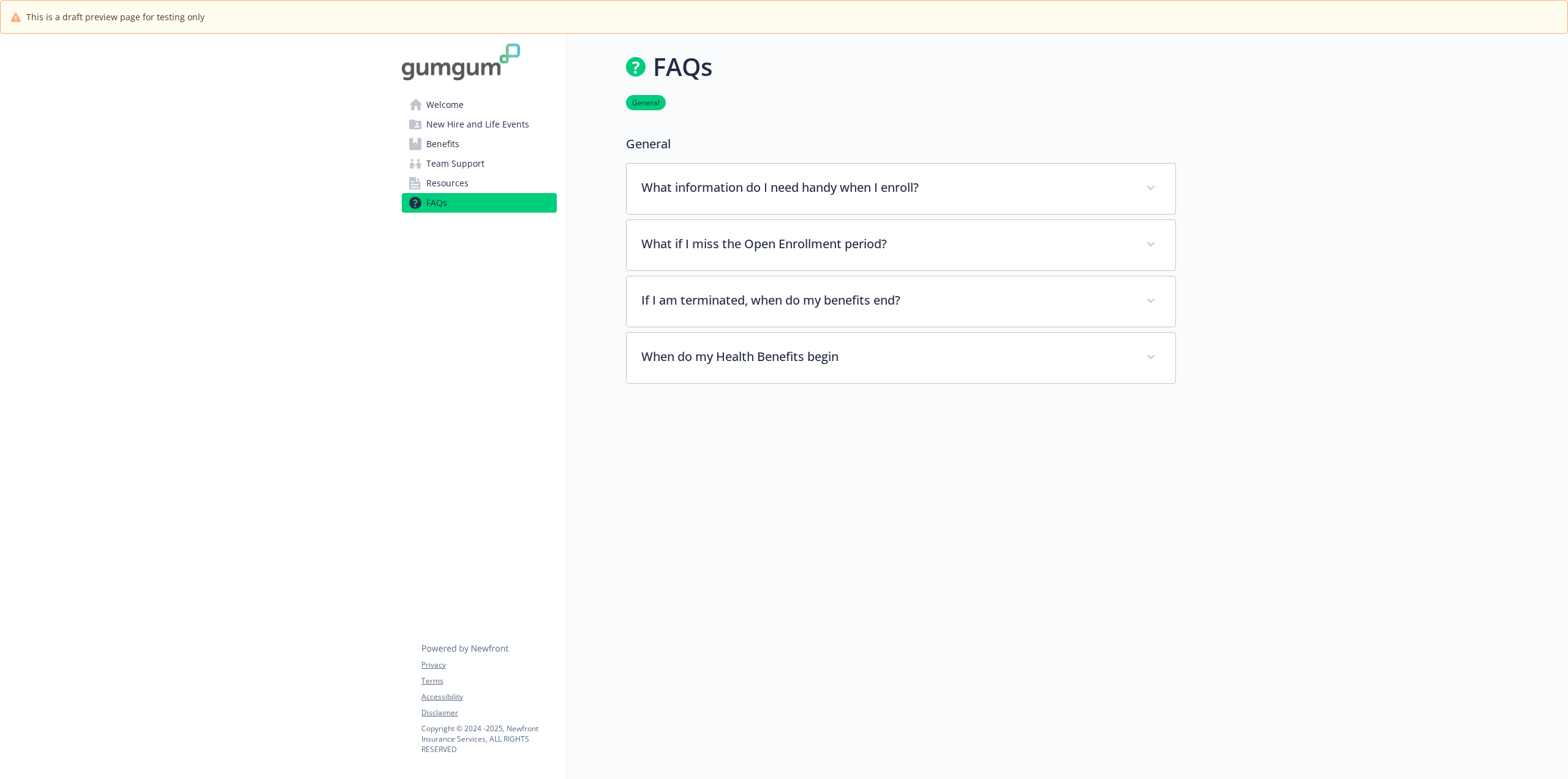
click at [426, 201] on span "FAQs" at bounding box center [436, 202] width 21 height 20
click at [426, 178] on span "Resources" at bounding box center [447, 183] width 42 height 20
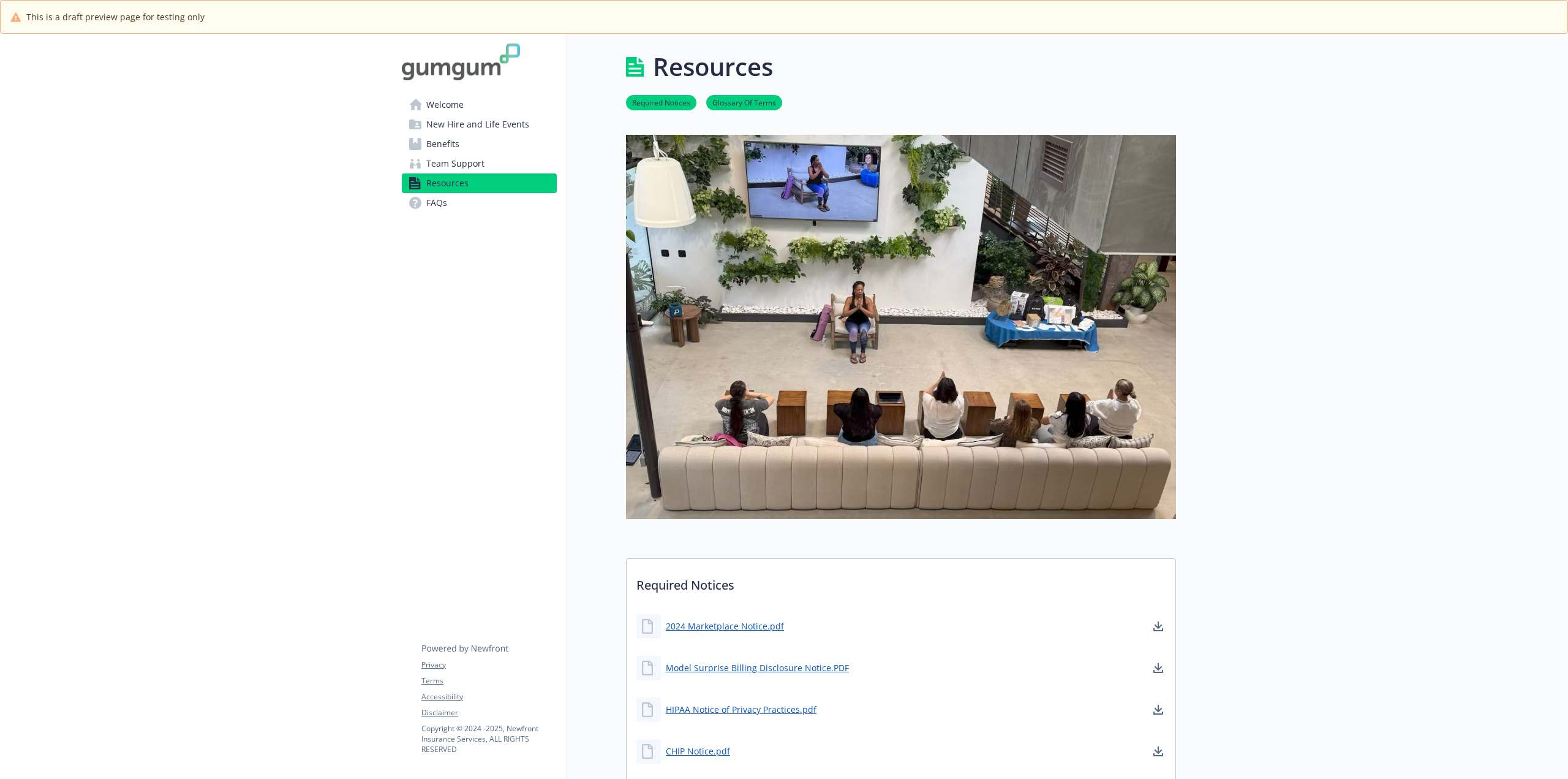
click at [439, 162] on span "Team Support" at bounding box center [455, 163] width 59 height 20
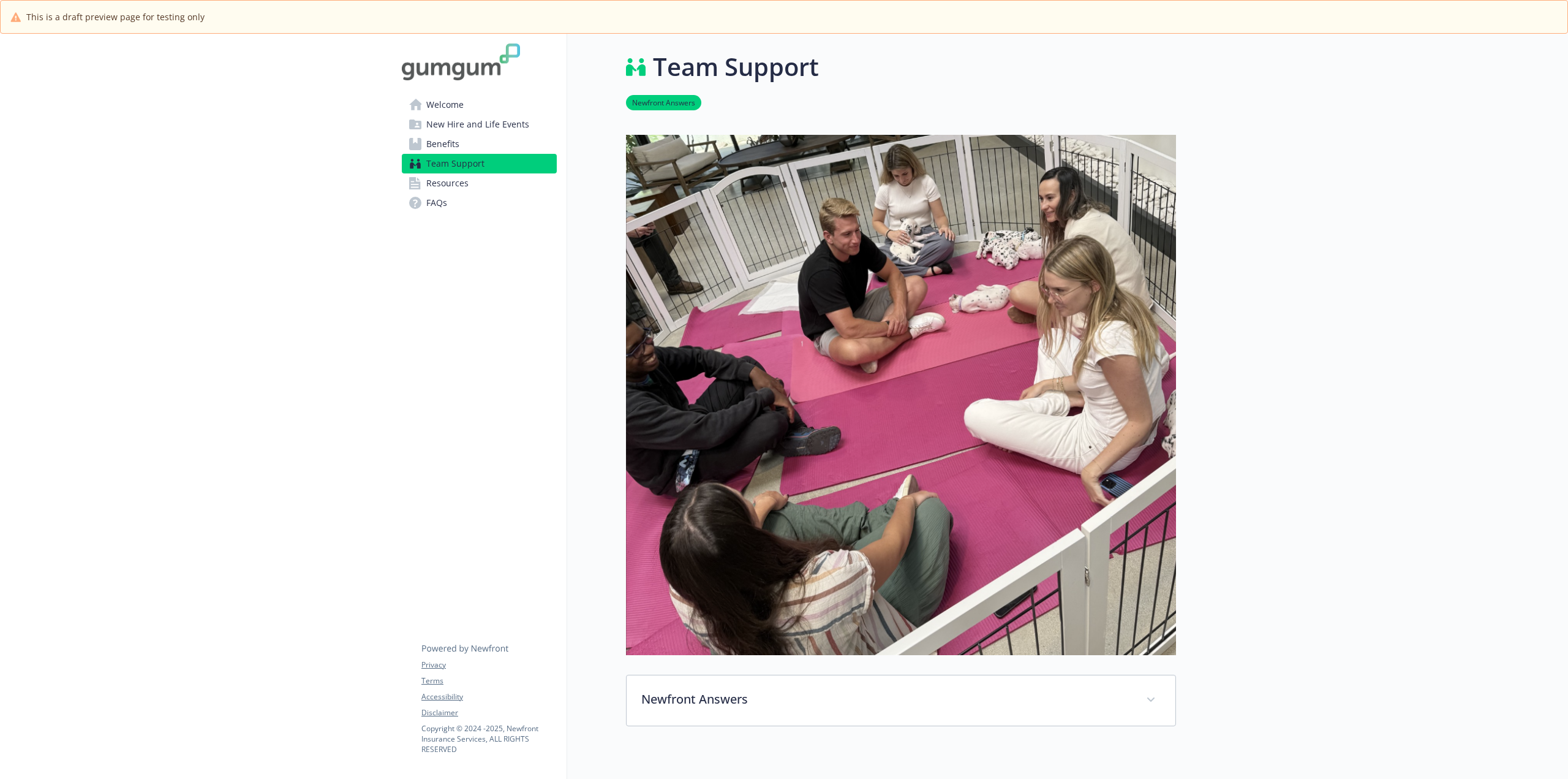
click at [440, 145] on span "Benefits" at bounding box center [442, 144] width 33 height 20
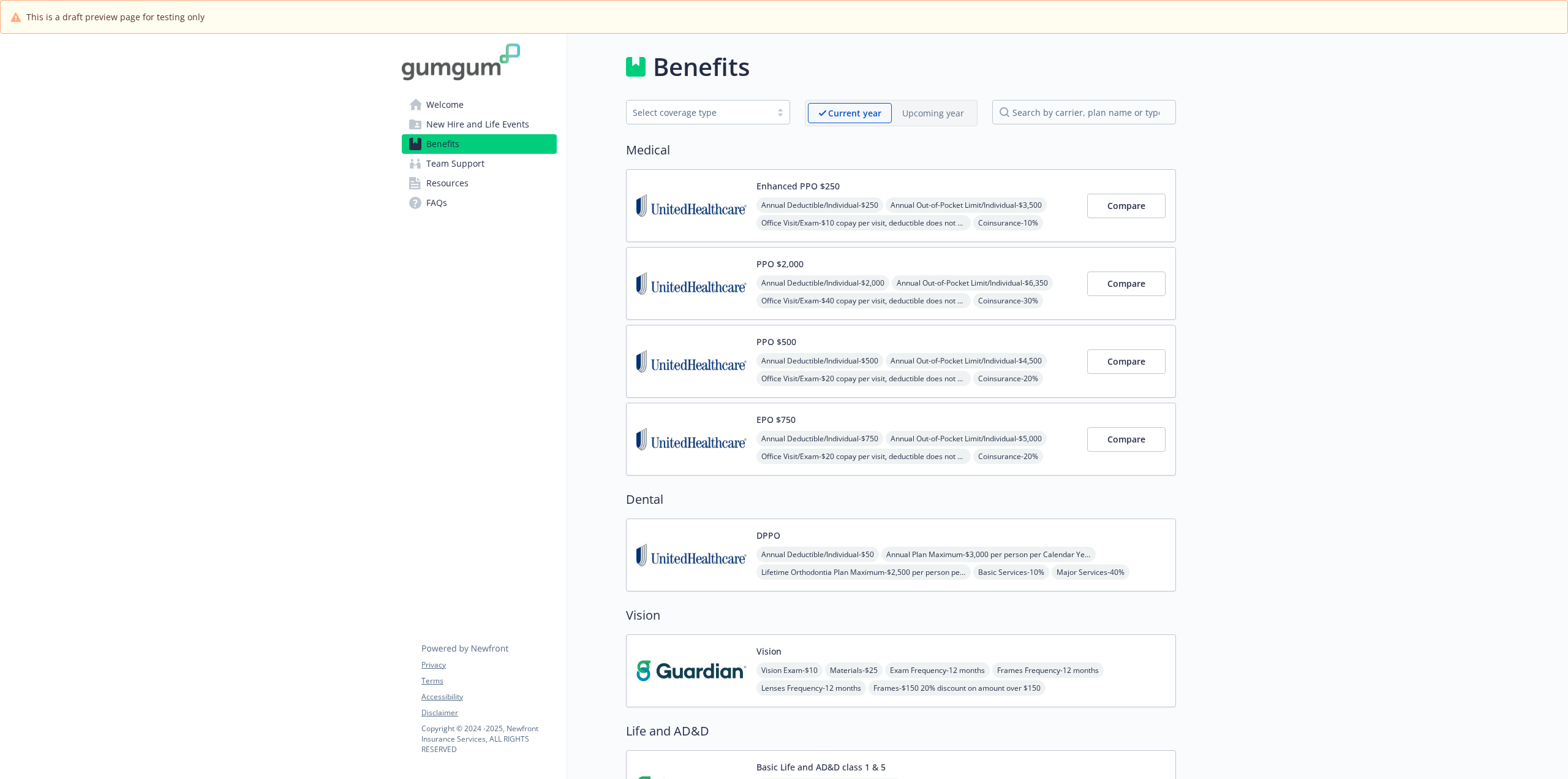
click at [443, 126] on span "New Hire and Life Events" at bounding box center [477, 124] width 103 height 20
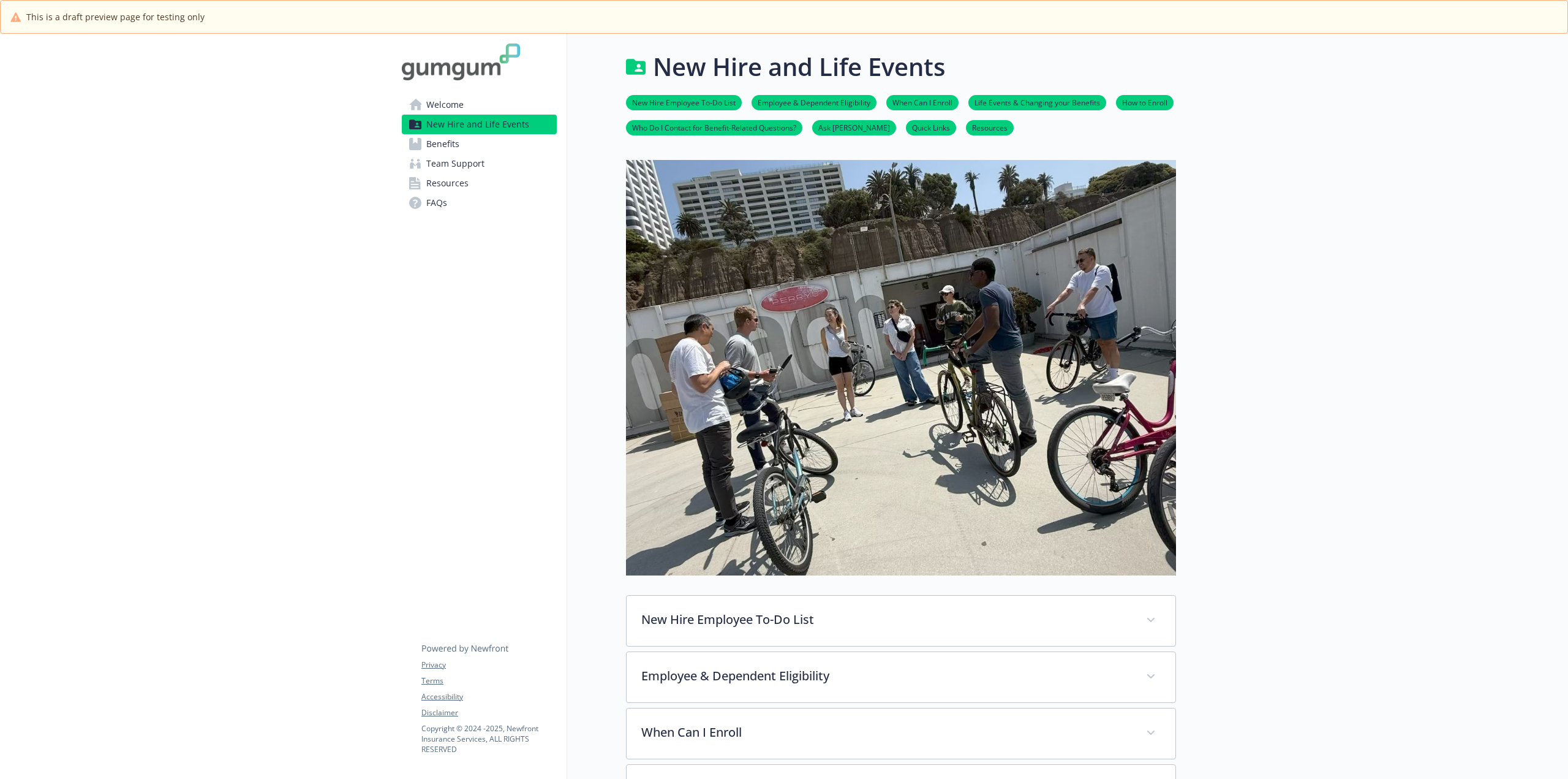
click at [443, 108] on span "Welcome" at bounding box center [445, 105] width 37 height 20
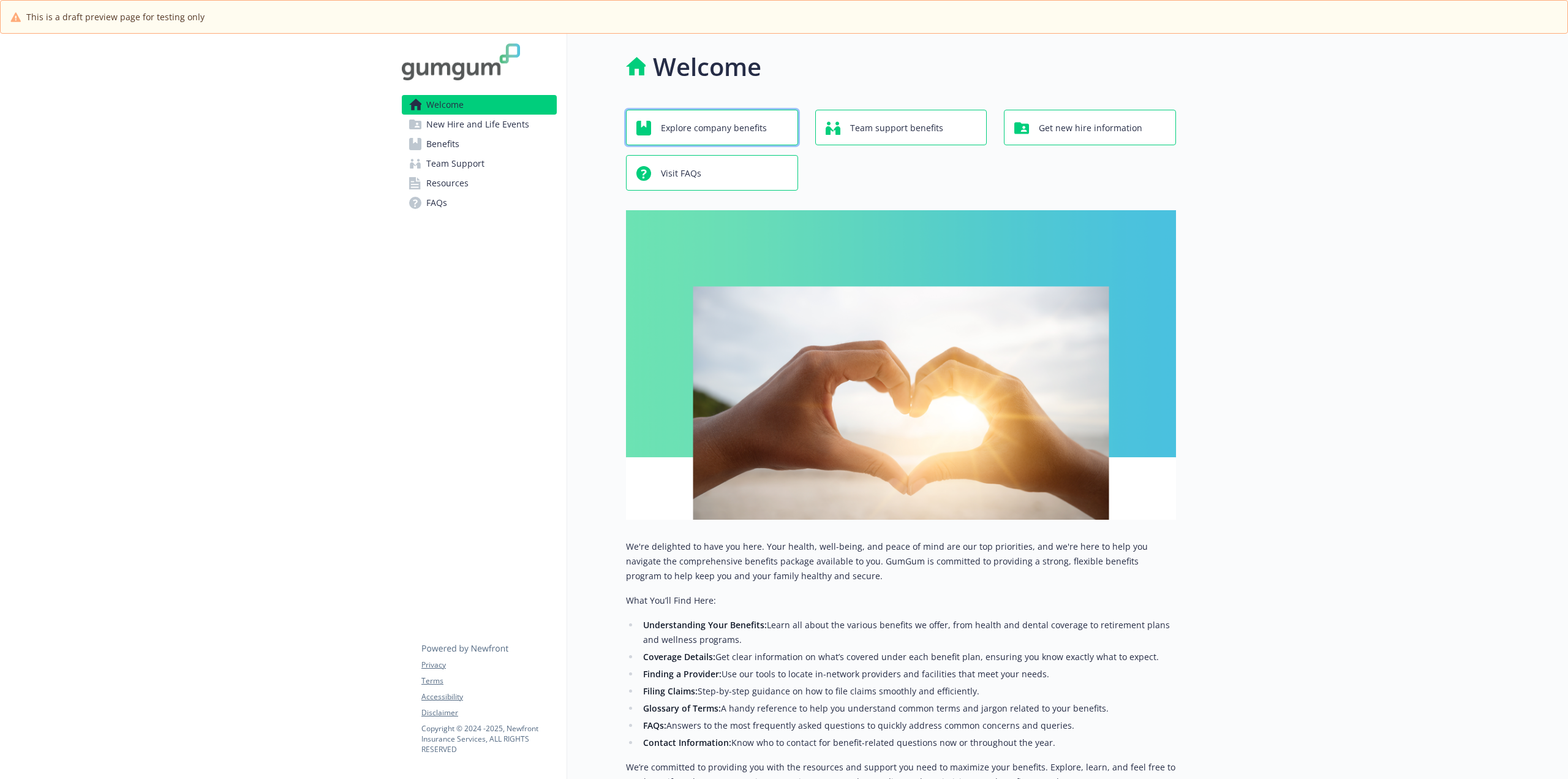
click at [728, 131] on span "Explore company benefits" at bounding box center [714, 128] width 106 height 23
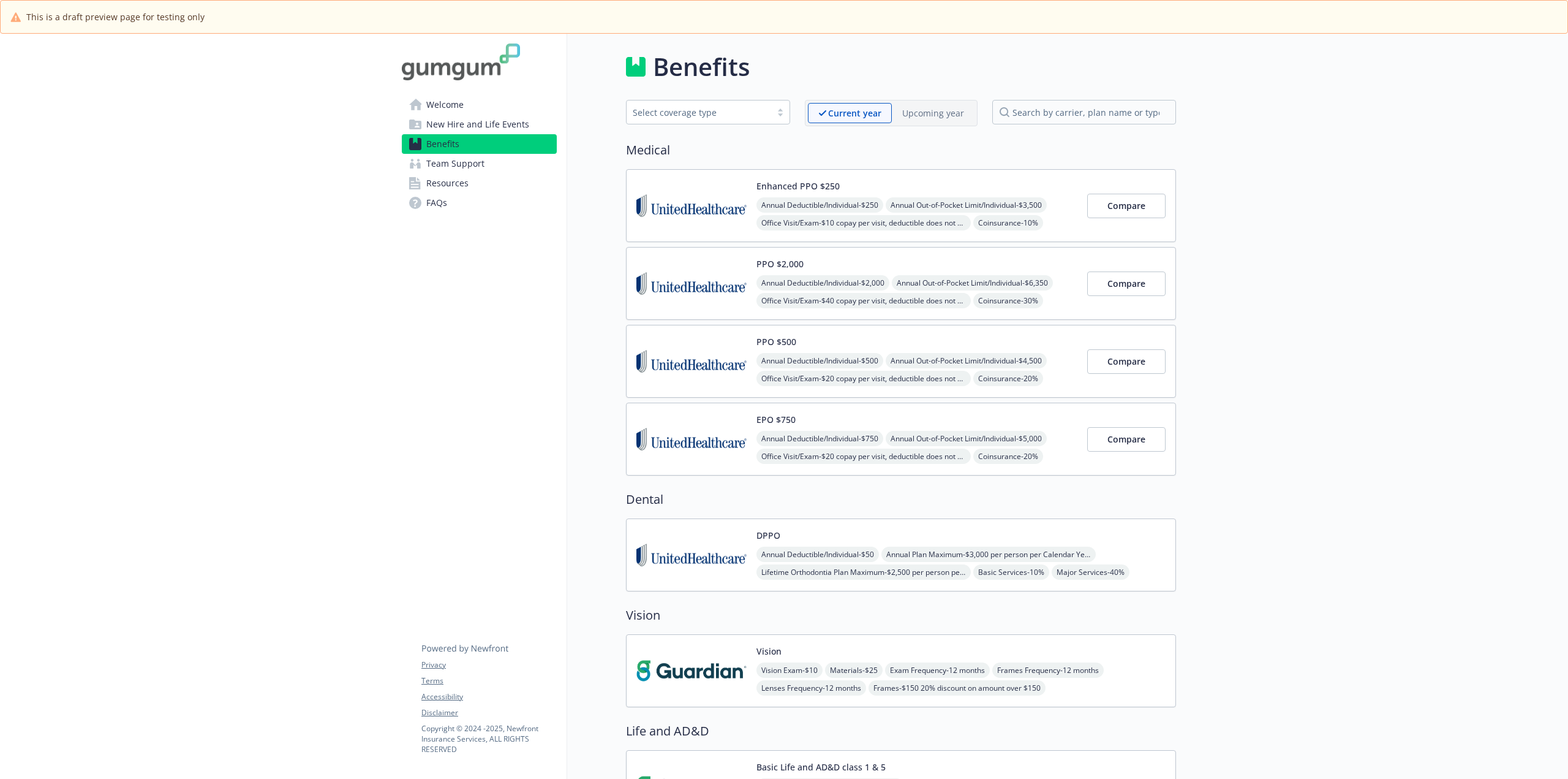
click at [487, 119] on span "New Hire and Life Events" at bounding box center [477, 124] width 103 height 20
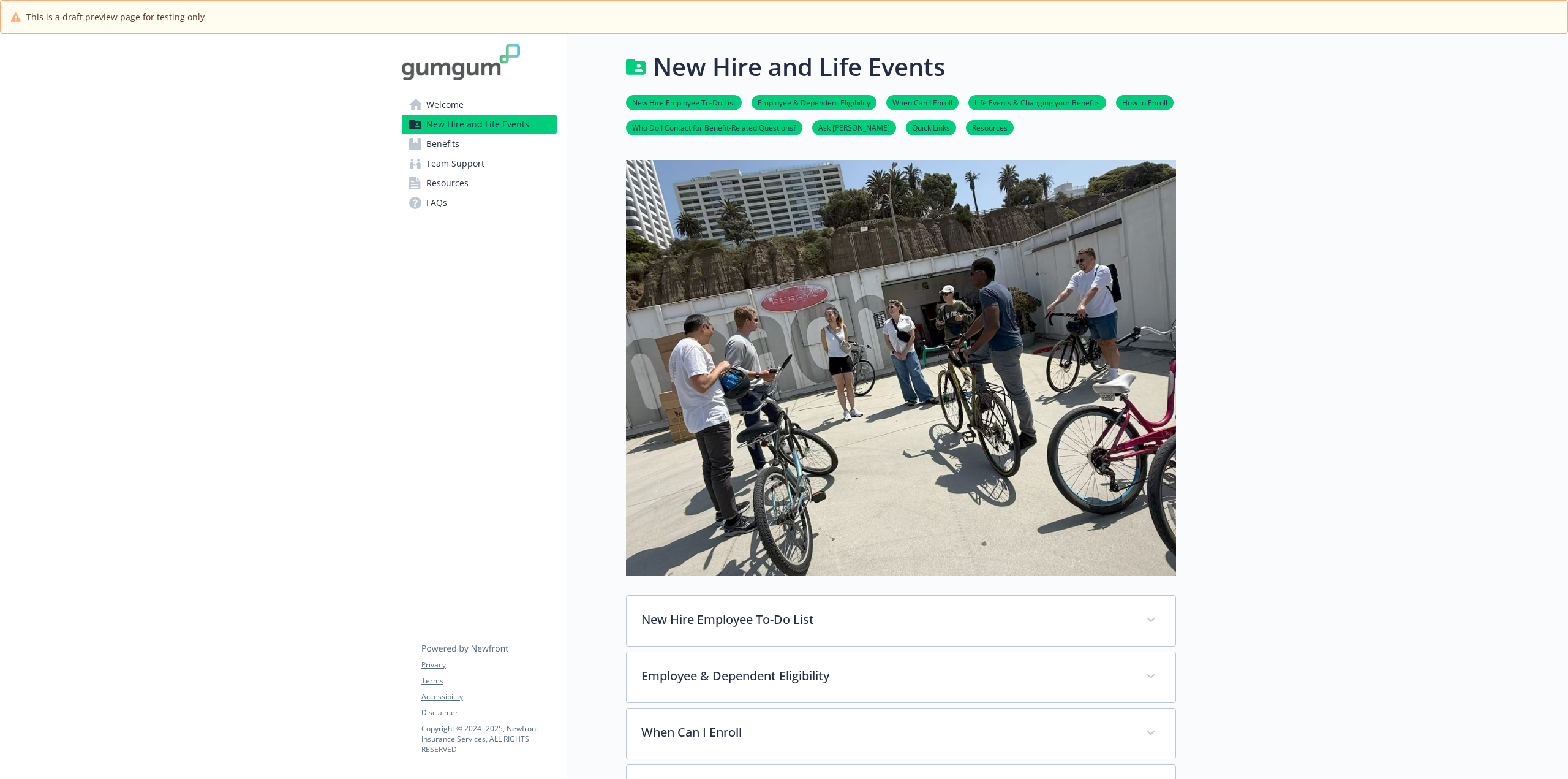
click at [435, 139] on span "Benefits" at bounding box center [442, 144] width 33 height 20
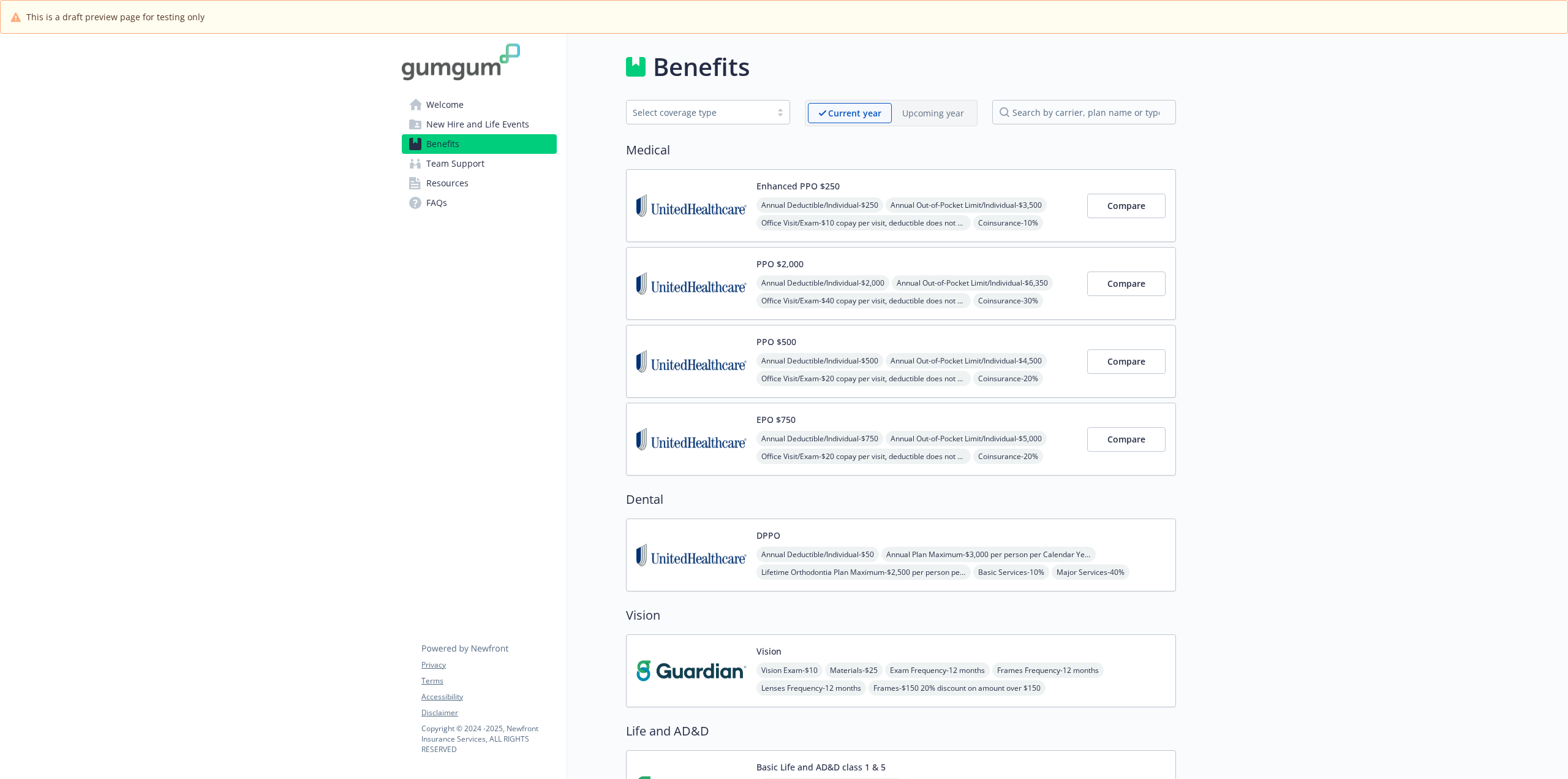
click at [449, 165] on span "Team Support" at bounding box center [455, 163] width 59 height 20
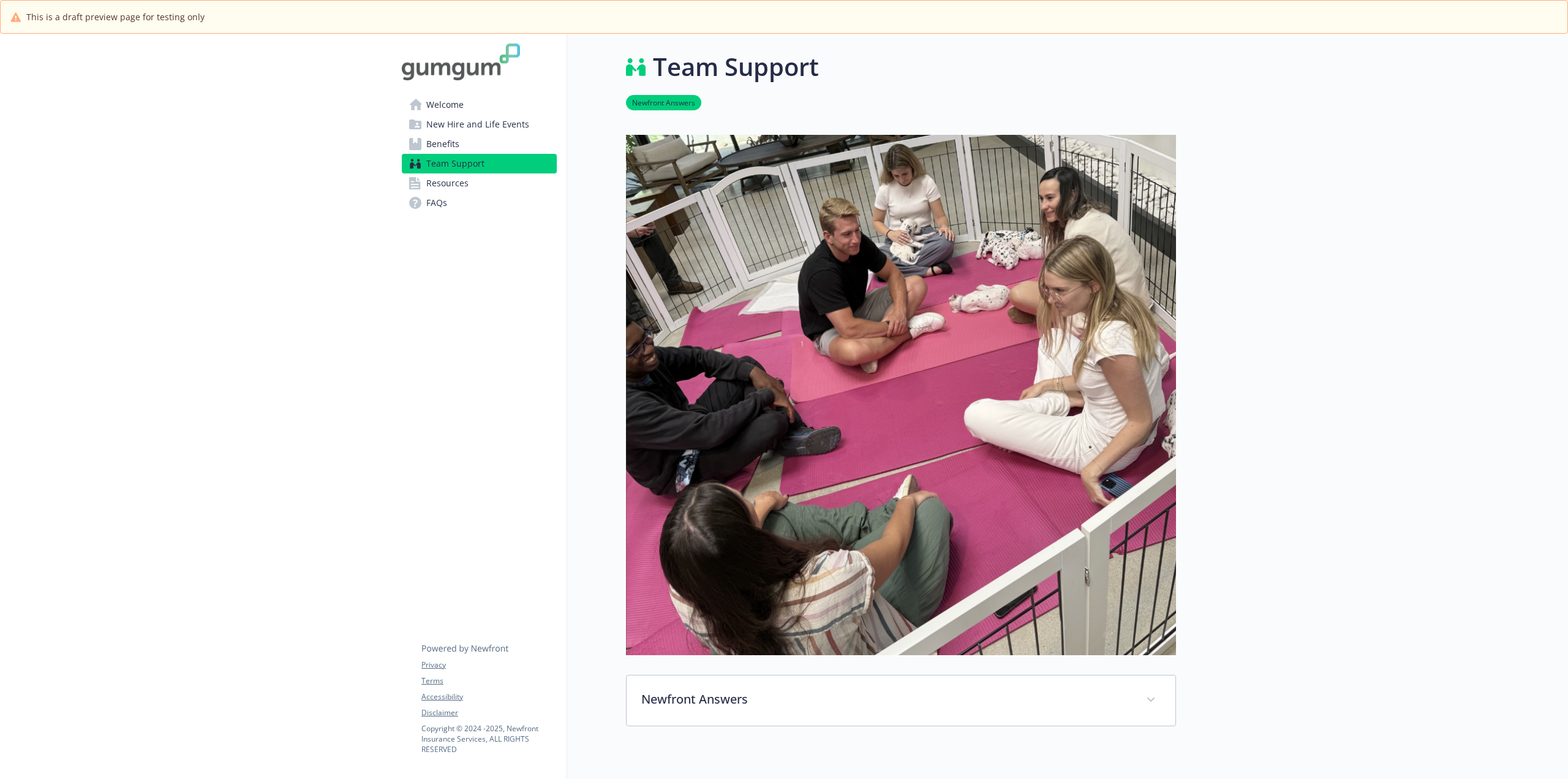
click at [452, 184] on span "Resources" at bounding box center [447, 183] width 42 height 20
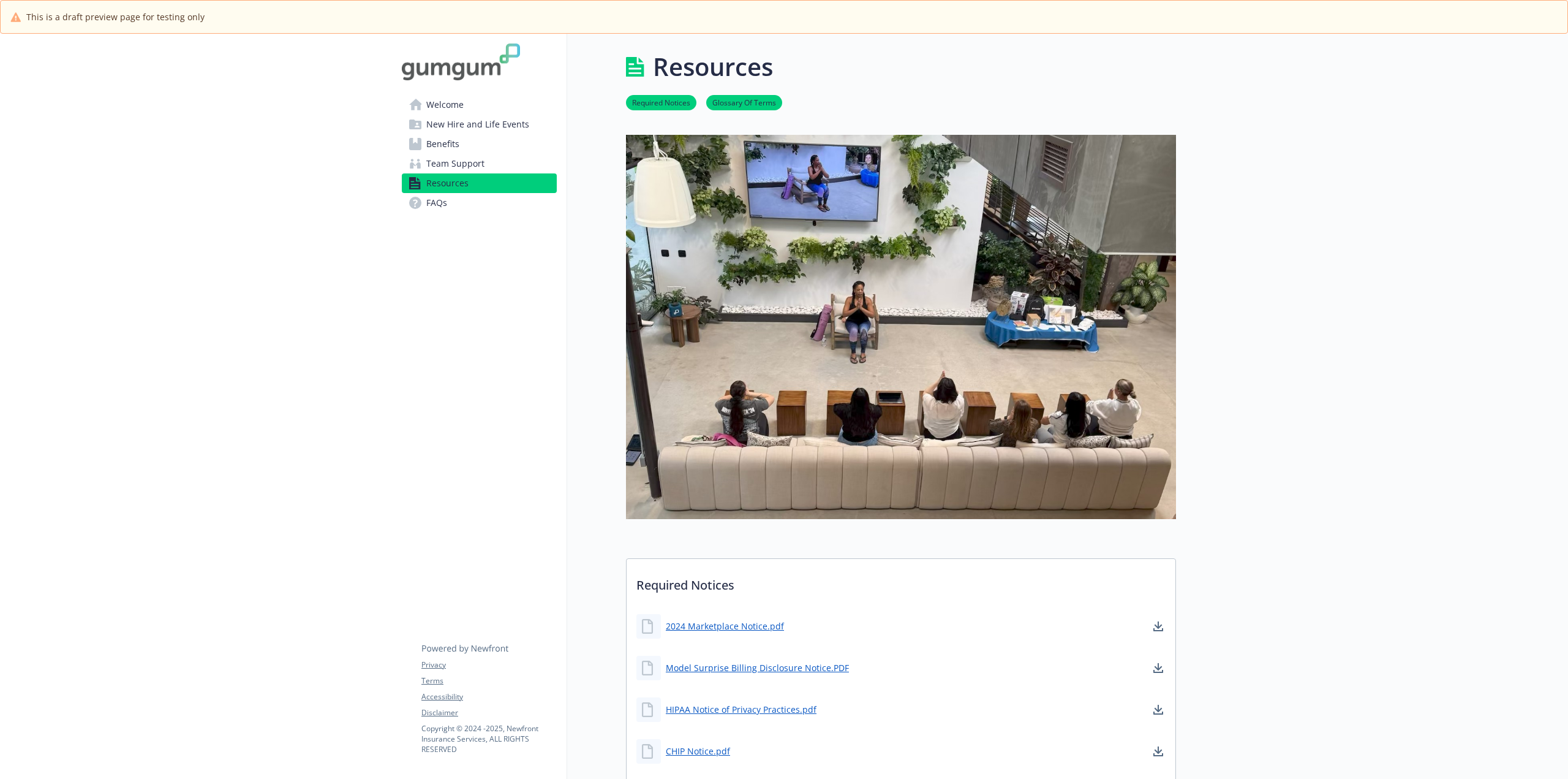
click at [431, 204] on span "FAQs" at bounding box center [436, 202] width 21 height 20
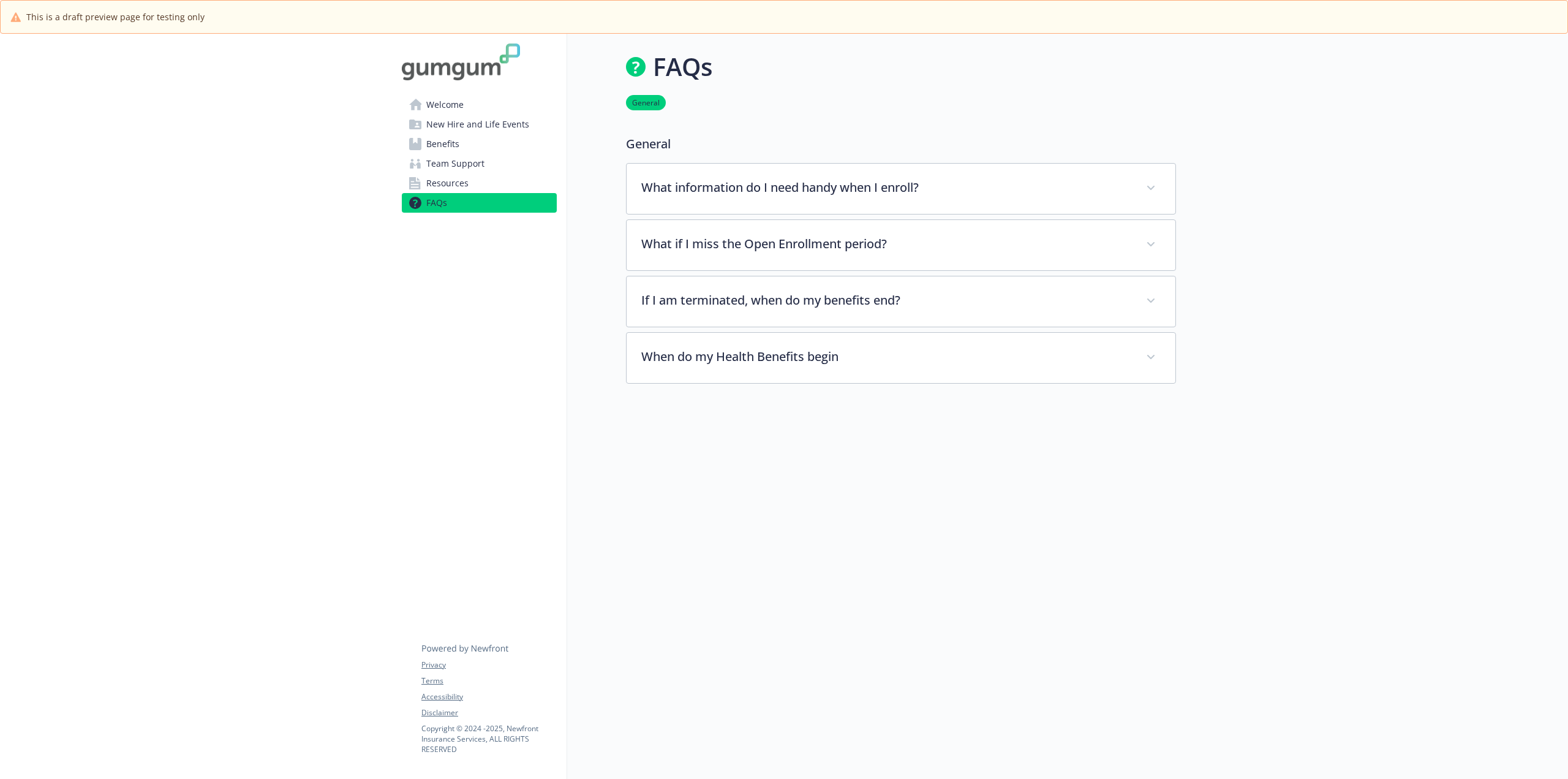
click at [440, 144] on span "Benefits" at bounding box center [442, 144] width 33 height 20
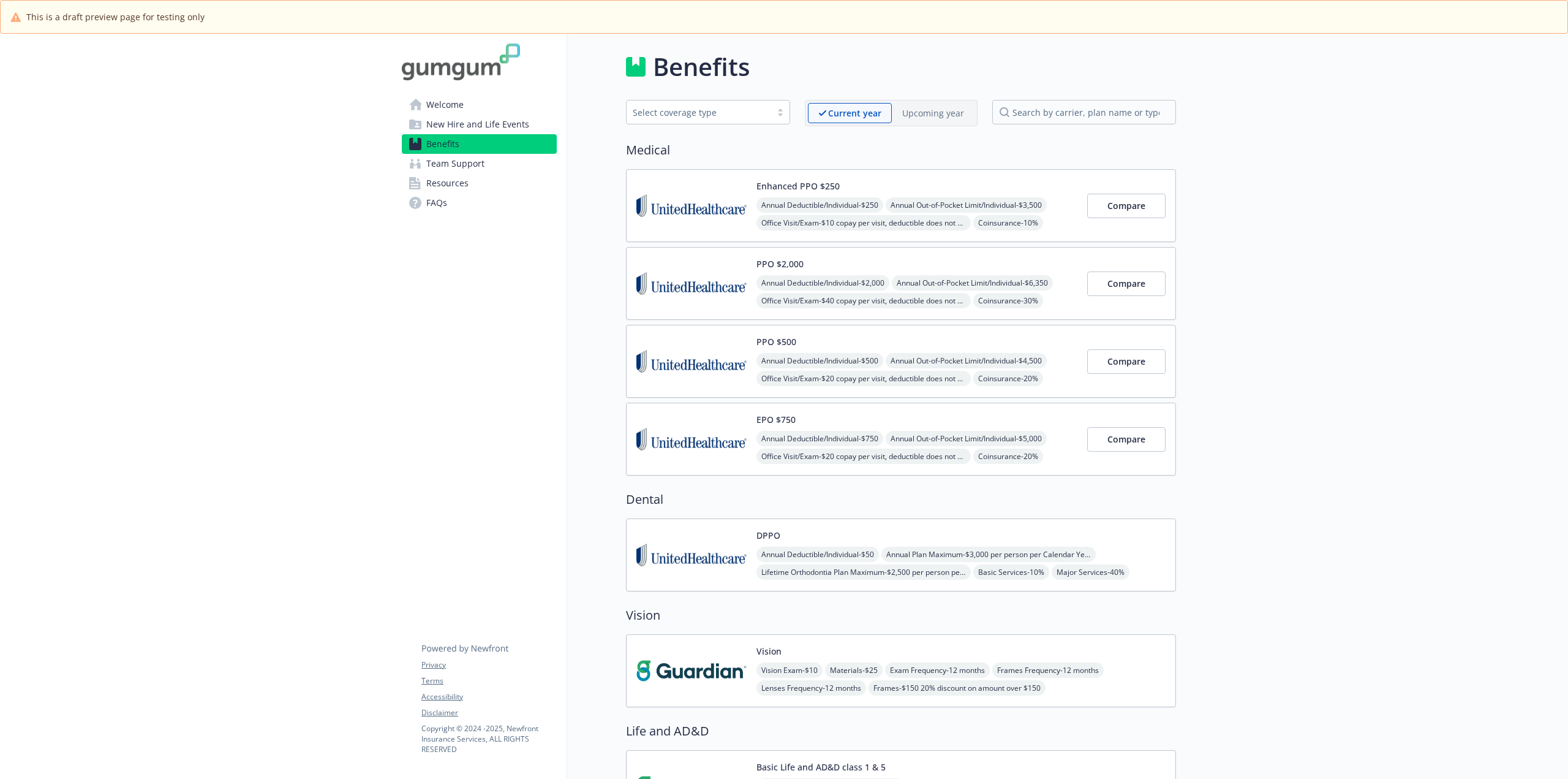
click at [449, 159] on span "Team Support" at bounding box center [455, 163] width 59 height 20
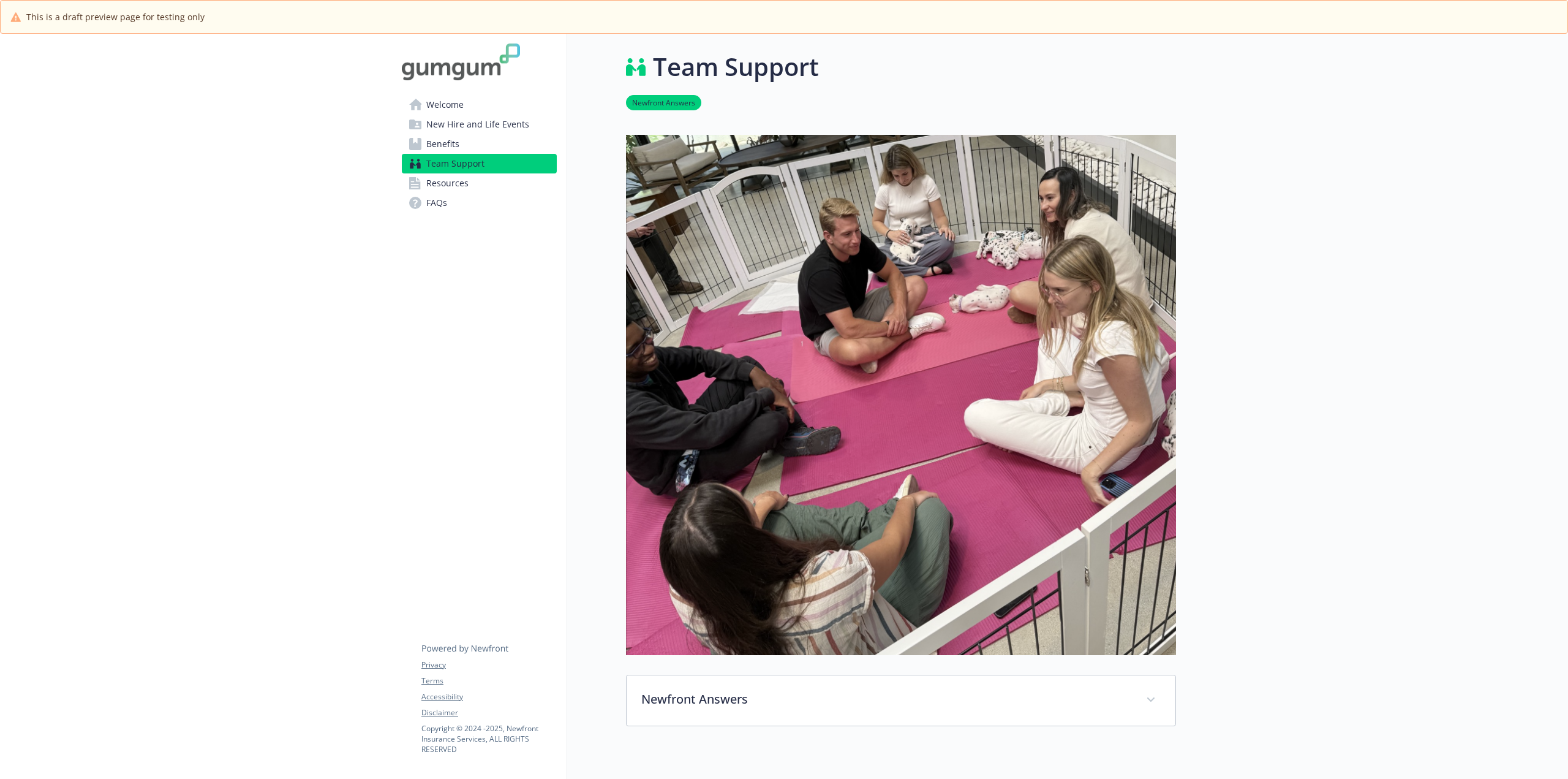
click at [450, 117] on span "New Hire and Life Events" at bounding box center [477, 124] width 103 height 20
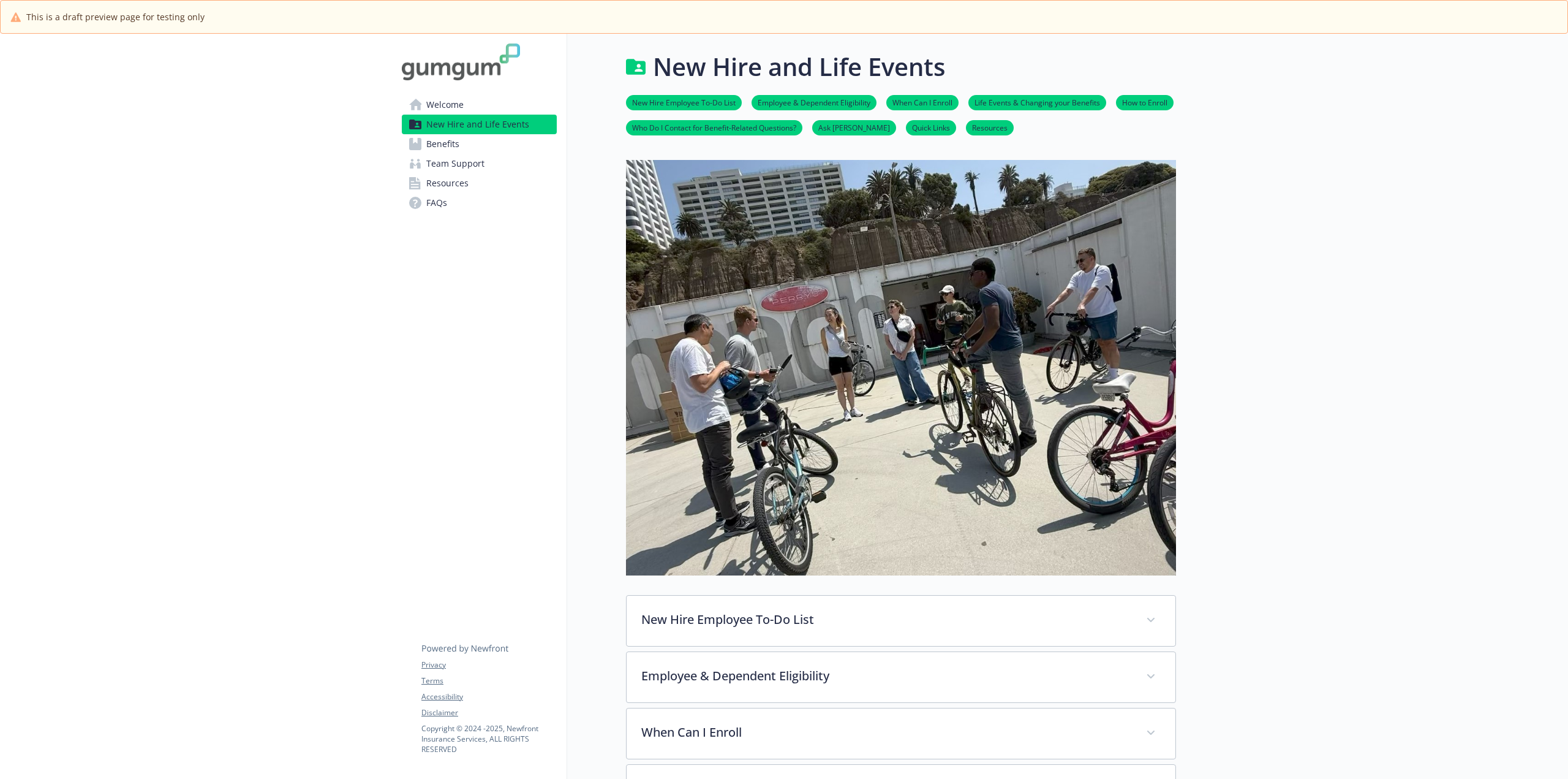
click at [463, 161] on span "Team Support" at bounding box center [455, 163] width 59 height 20
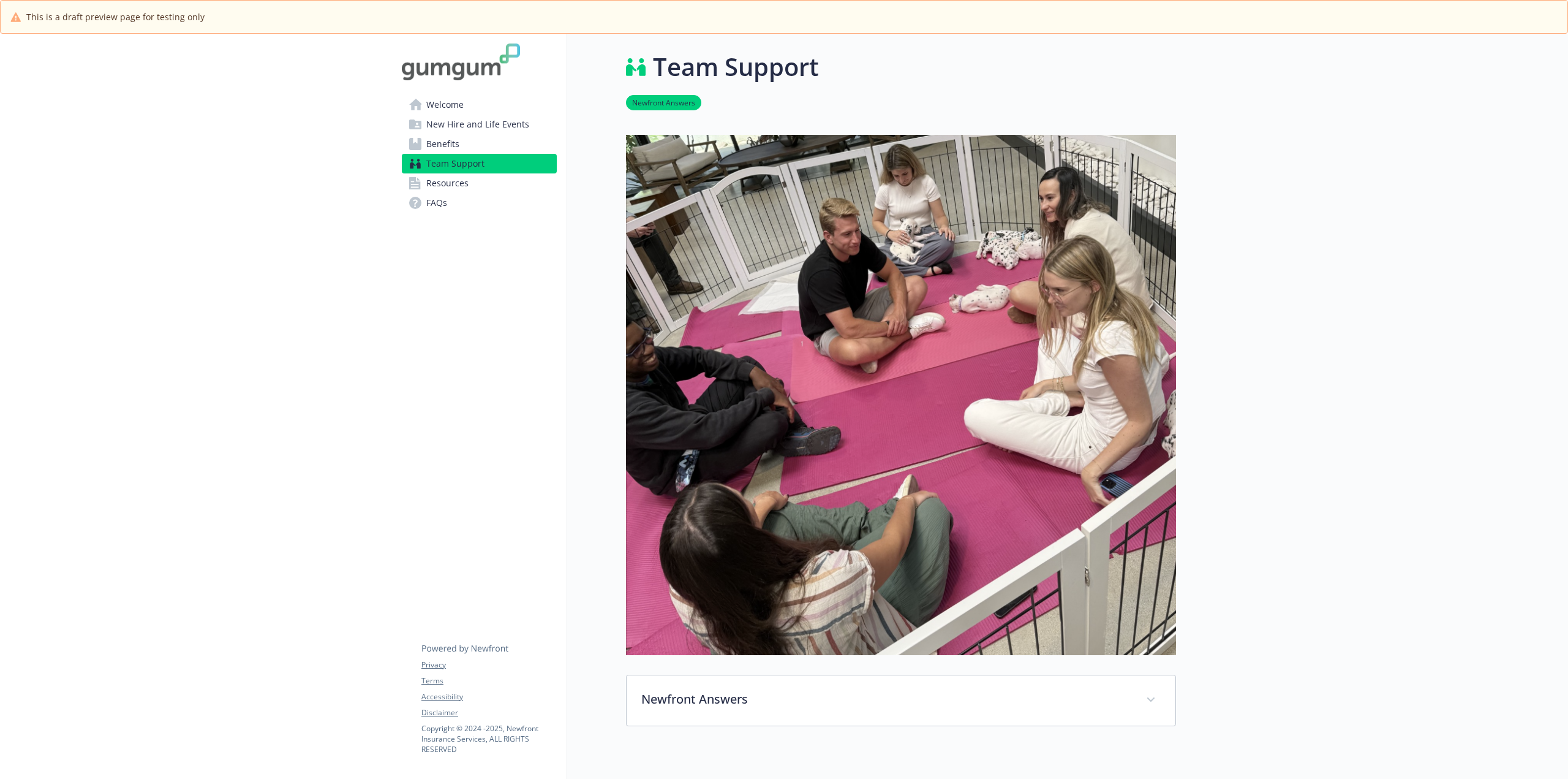
click at [463, 182] on span "Resources" at bounding box center [447, 183] width 42 height 20
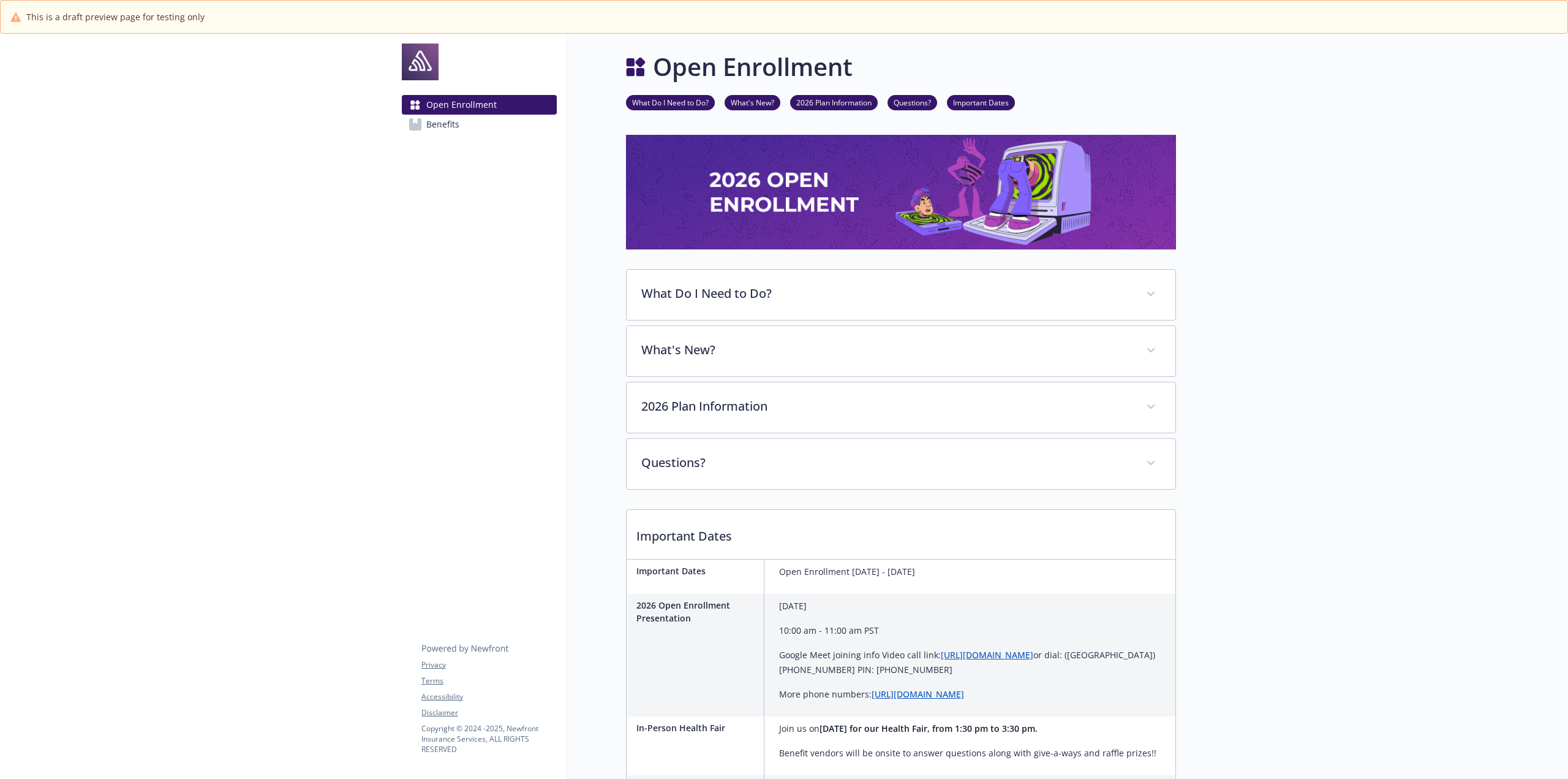
click at [663, 103] on link "What Do I Need to Do?" at bounding box center [670, 101] width 89 height 12
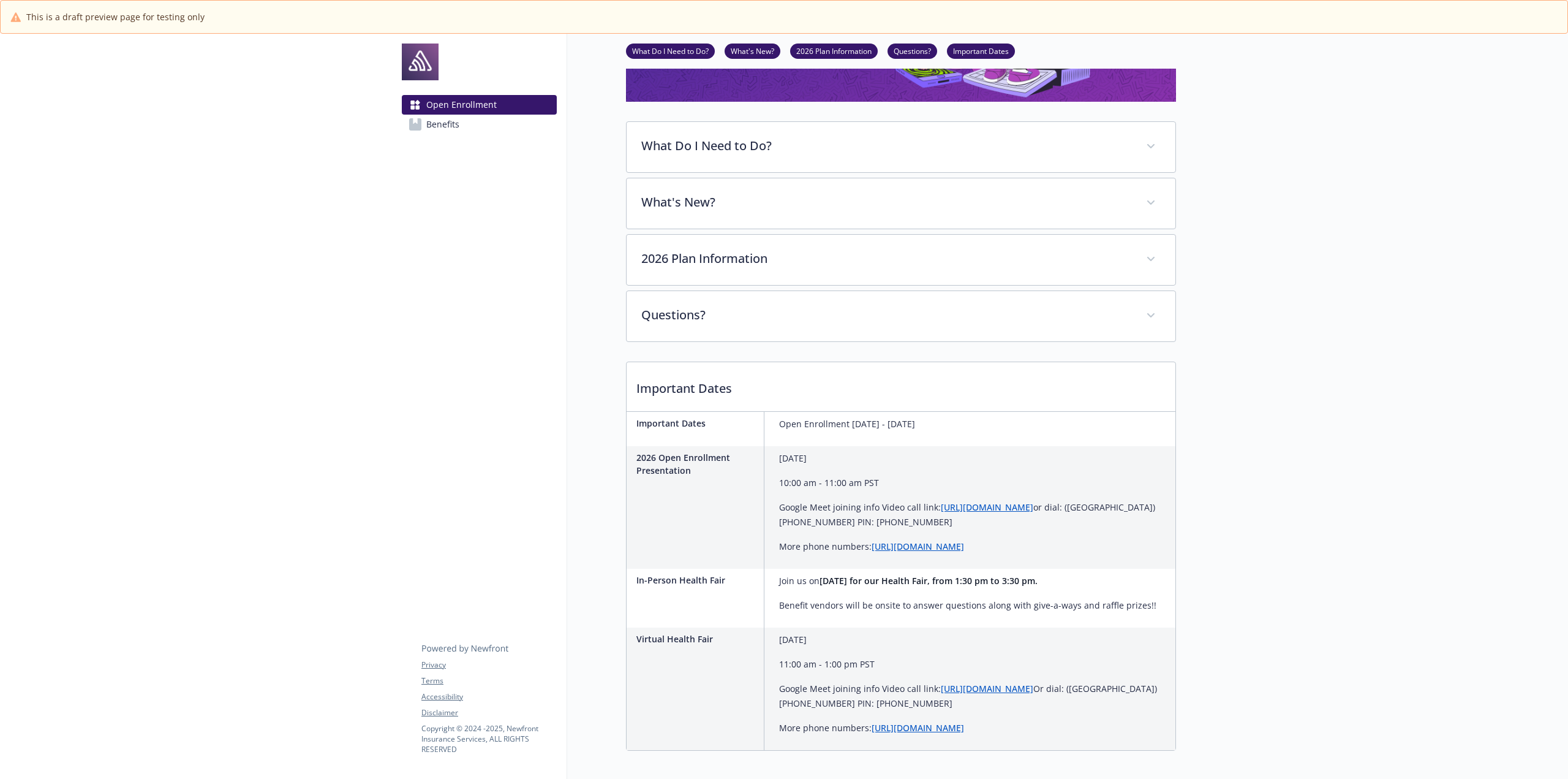
scroll to position [198, 9]
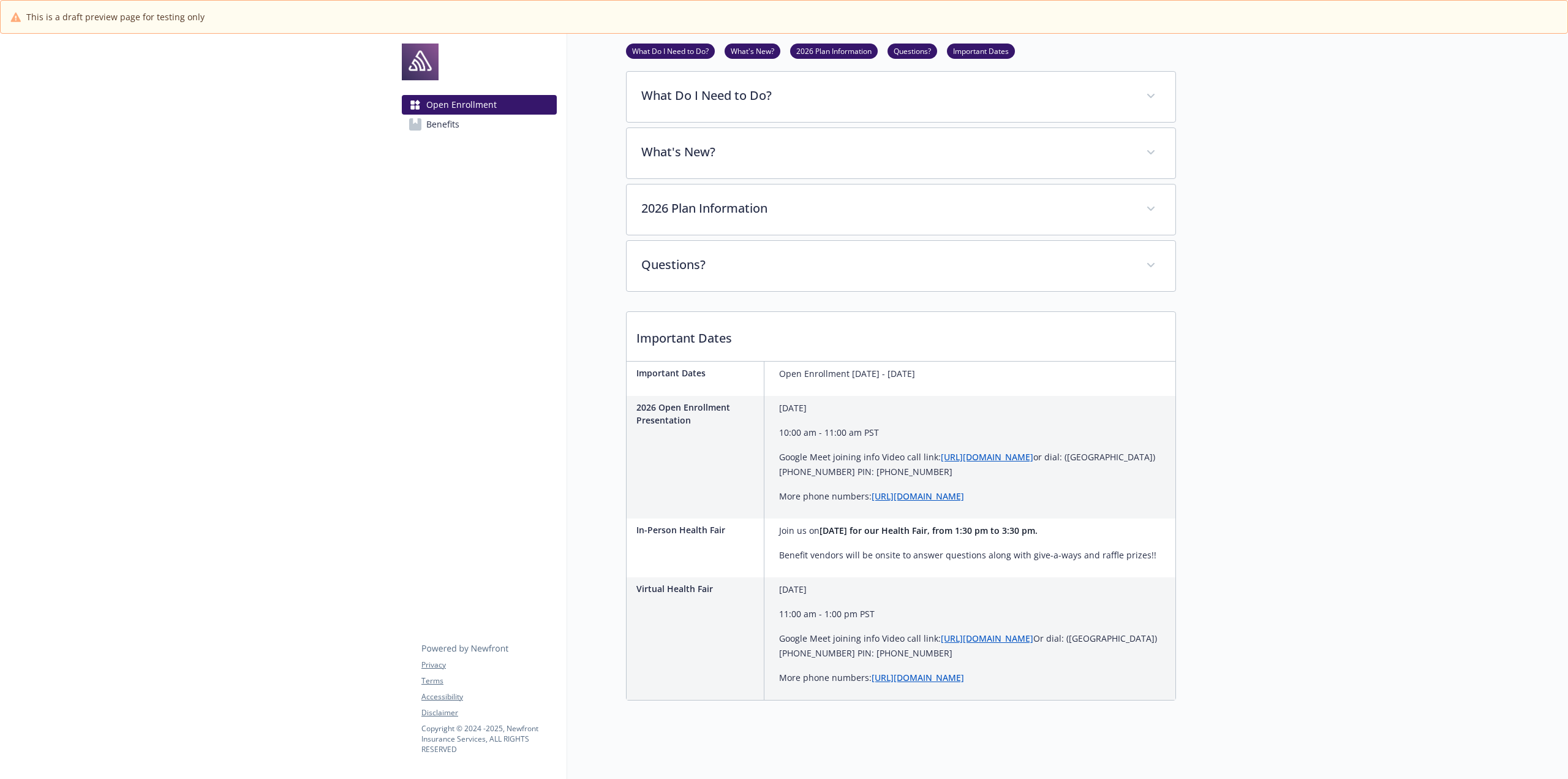
click at [754, 51] on link "What's New?" at bounding box center [752, 50] width 55 height 12
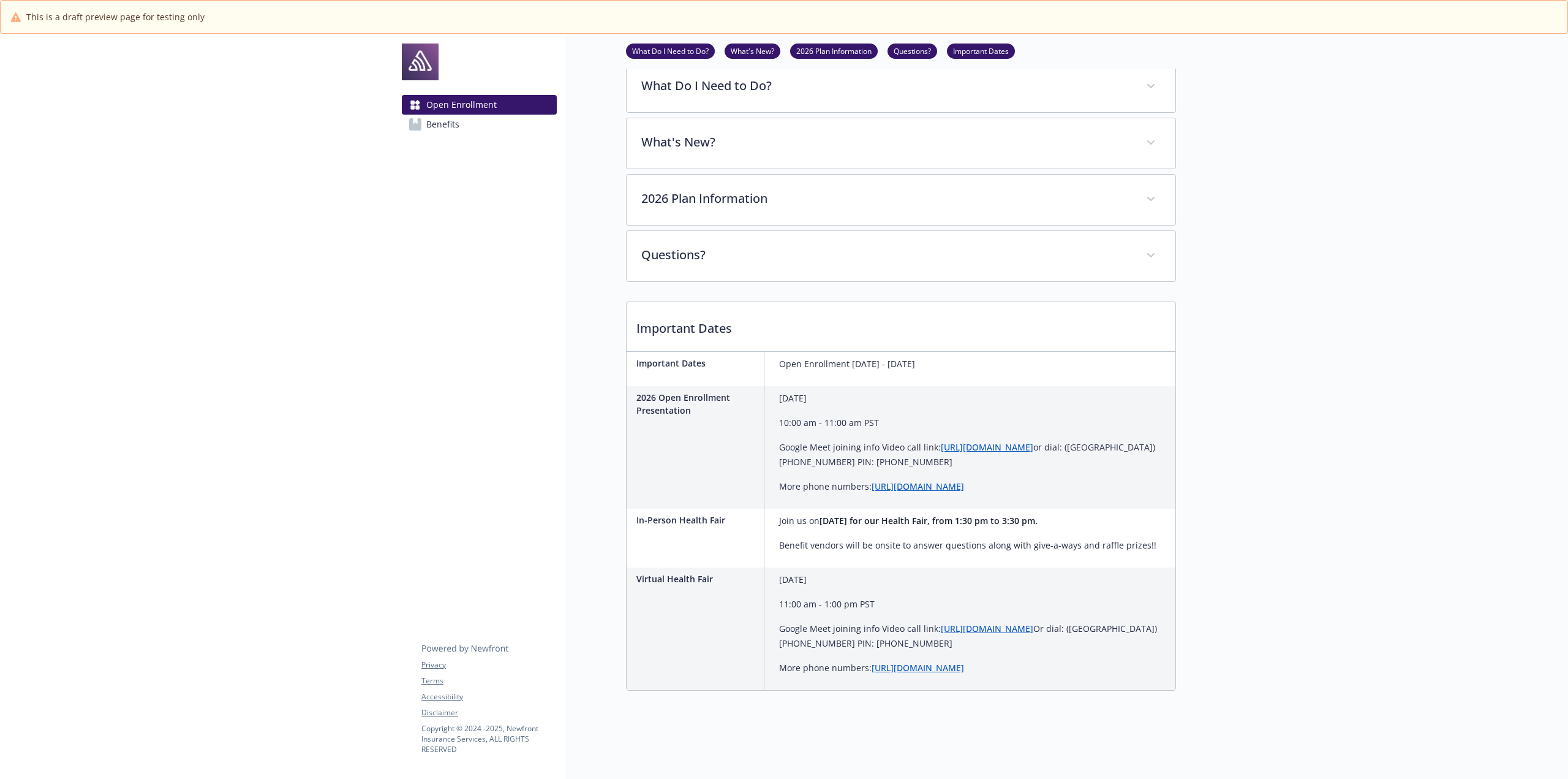
click at [833, 50] on link "2026 Plan Information" at bounding box center [834, 50] width 87 height 12
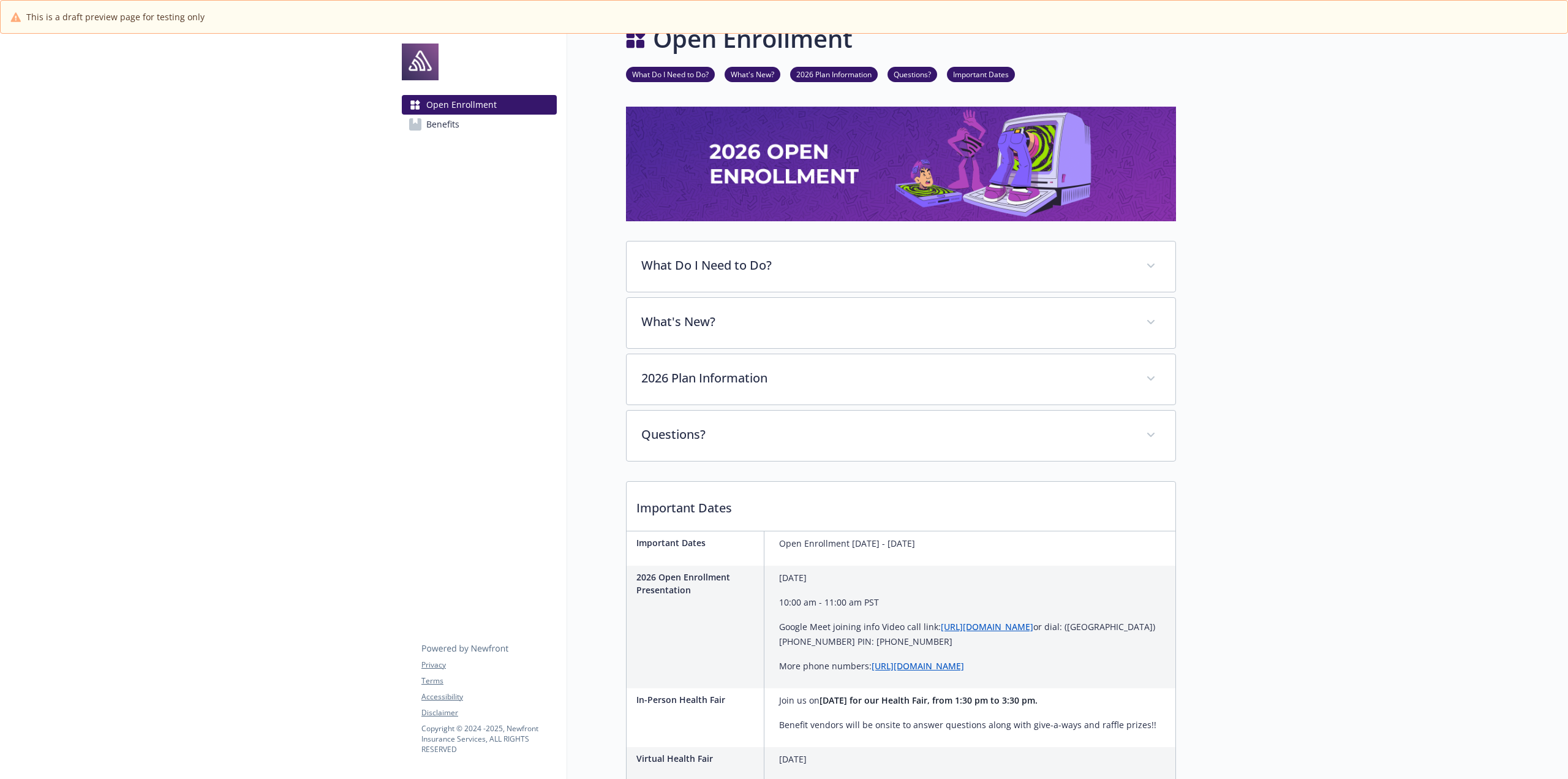
scroll to position [0, 9]
